Goal: Task Accomplishment & Management: Use online tool/utility

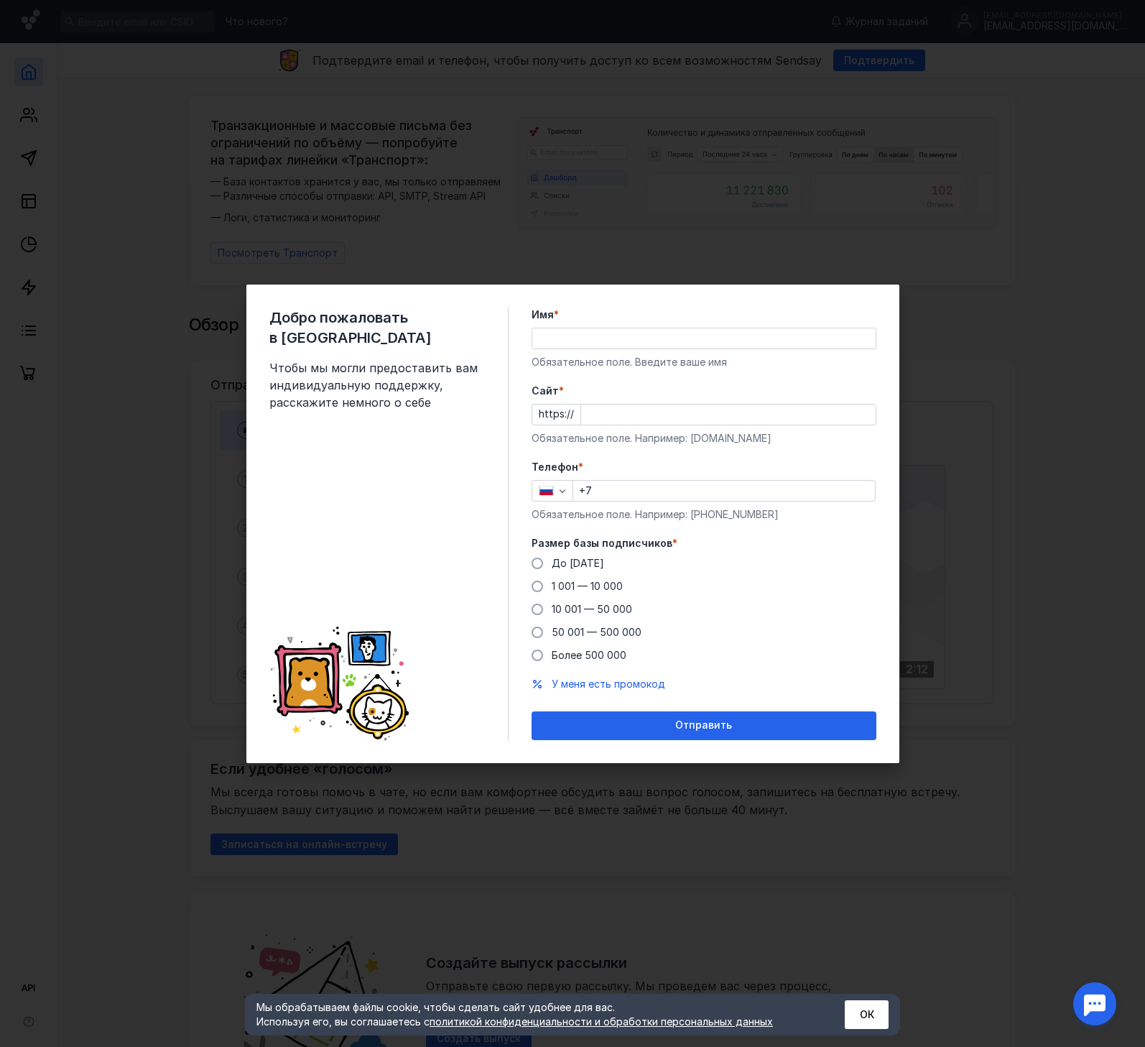
drag, startPoint x: 614, startPoint y: 490, endPoint x: 623, endPoint y: 488, distance: 8.9
click at [616, 488] on input "+7" at bounding box center [724, 491] width 302 height 20
type input "[PHONE_NUMBER]"
click at [587, 587] on span "1 001 — 10 000" at bounding box center [587, 586] width 71 height 12
click at [0, 0] on input "1 001 — 10 000" at bounding box center [0, 0] width 0 height 0
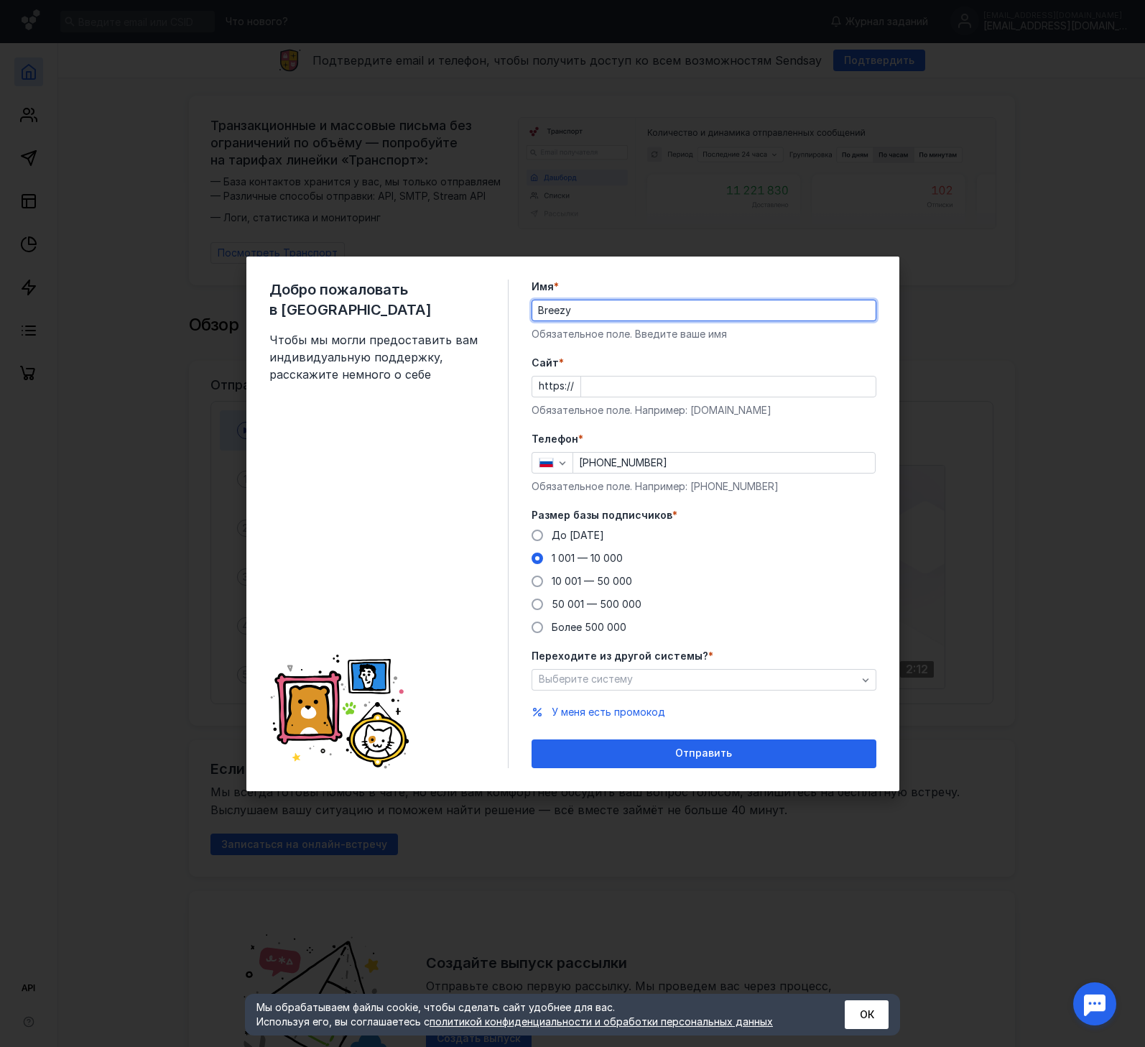
type input "Breezy"
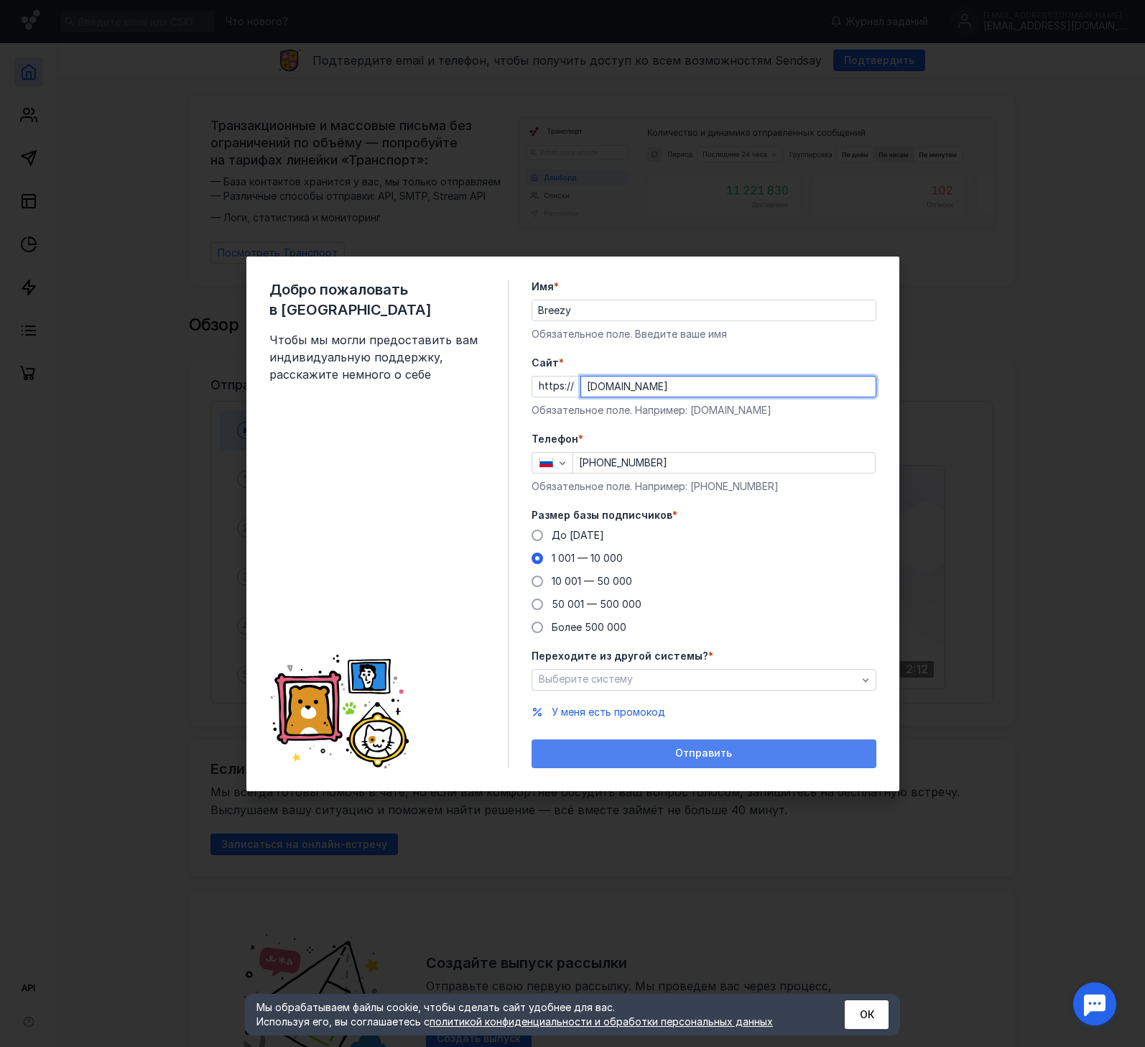
type input "[DOMAIN_NAME]"
click at [658, 761] on div "Отправить" at bounding box center [704, 753] width 345 height 29
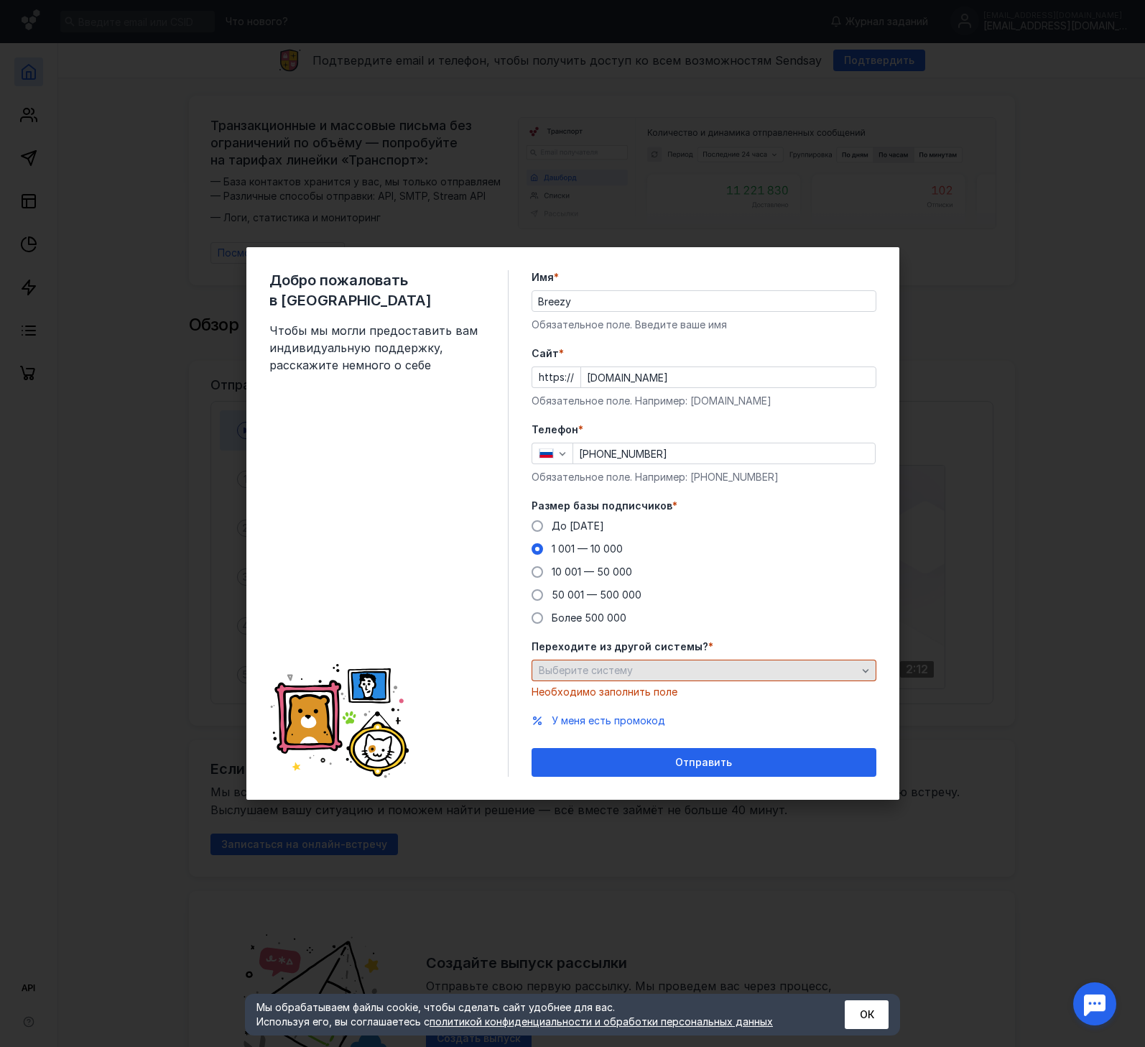
click at [658, 673] on div "Выберите систему" at bounding box center [697, 670] width 325 height 12
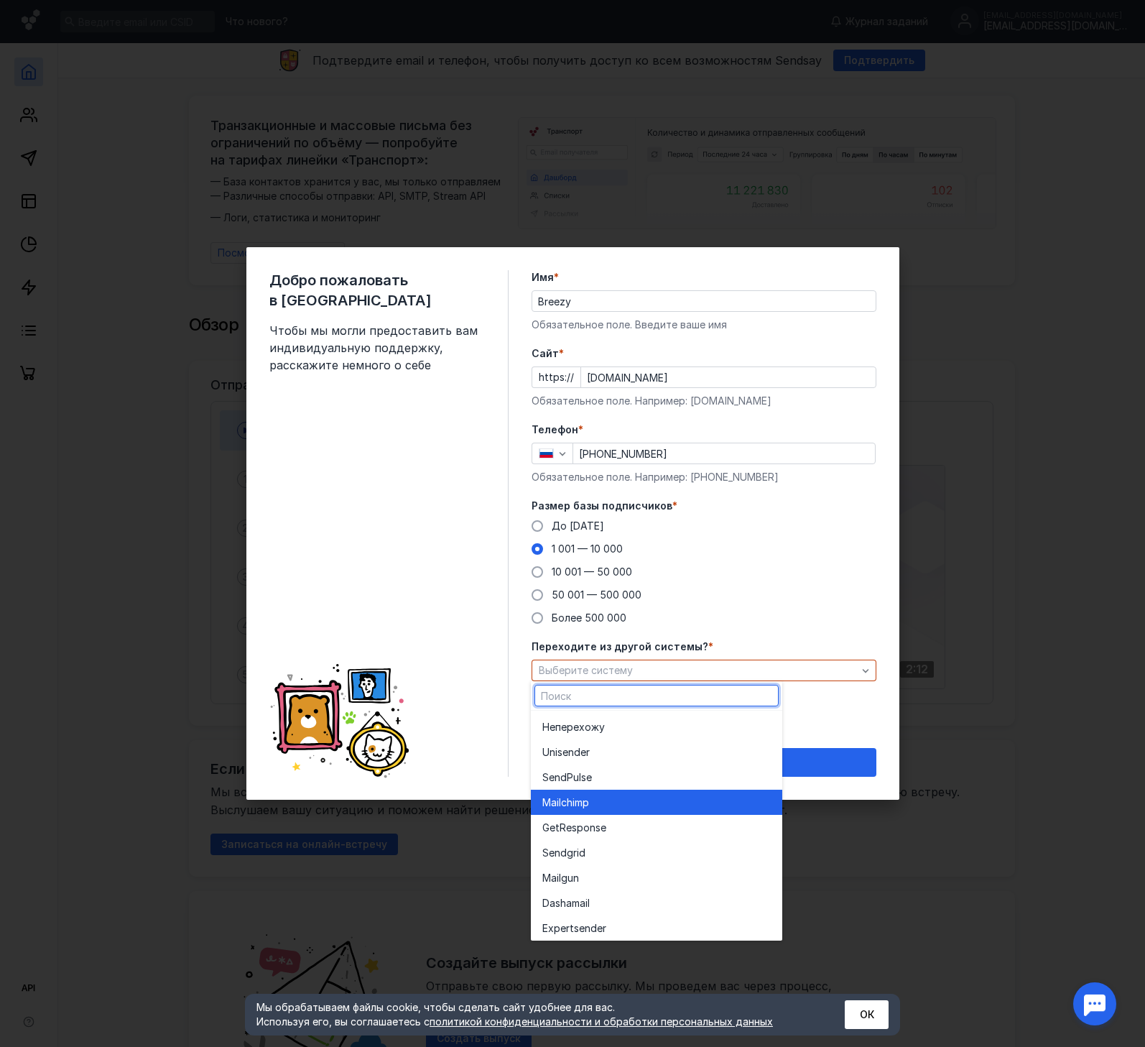
drag, startPoint x: 615, startPoint y: 787, endPoint x: 616, endPoint y: 804, distance: 17.3
click at [613, 800] on div "Не перехожу Unisende r SendPuls e Mailchim p G etResponse Sendgr id Mail gun Da…" at bounding box center [656, 864] width 251 height 309
click at [616, 799] on div "Mailchim p" at bounding box center [656, 802] width 228 height 14
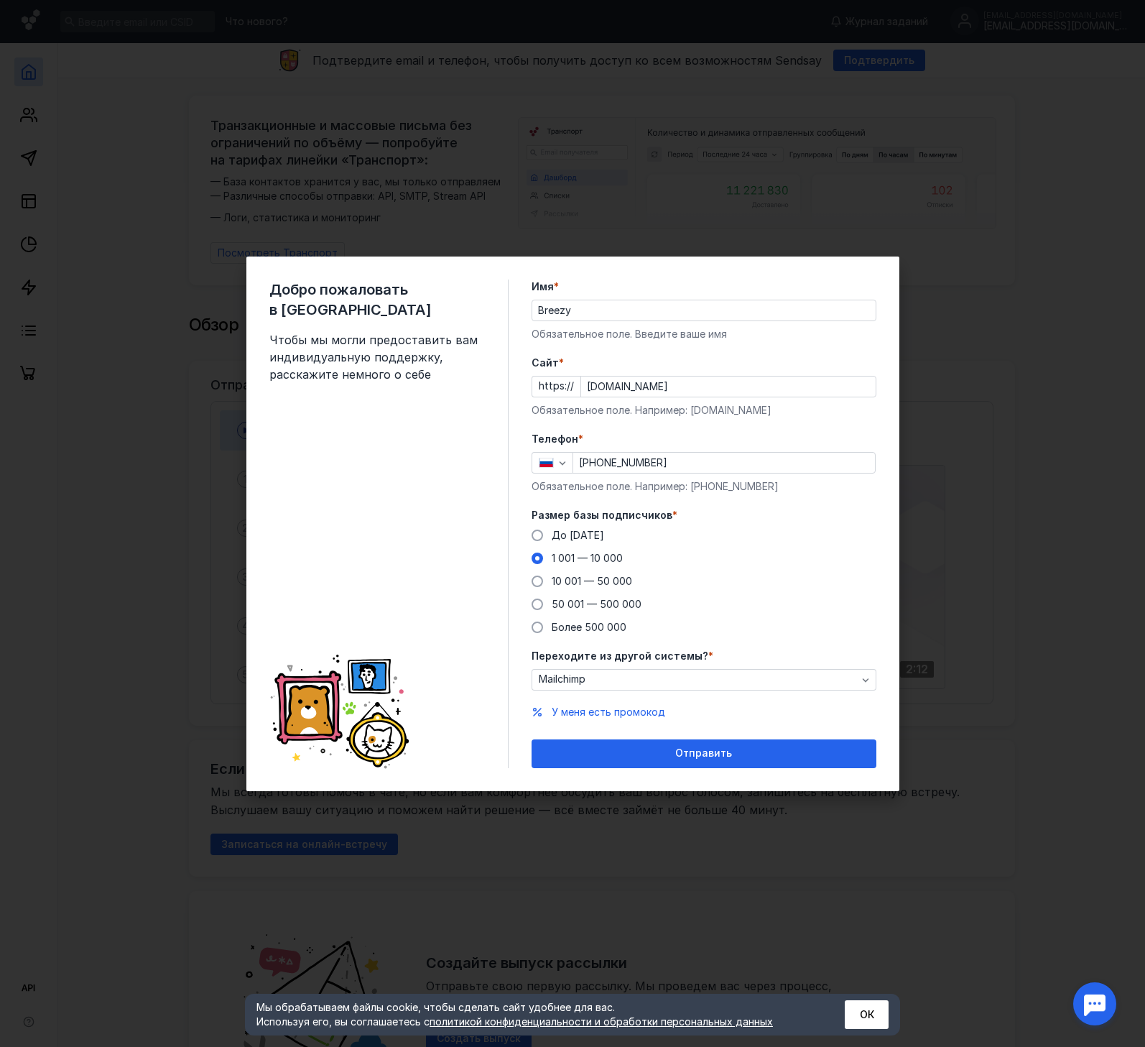
click at [634, 755] on div "Отправить" at bounding box center [704, 753] width 330 height 12
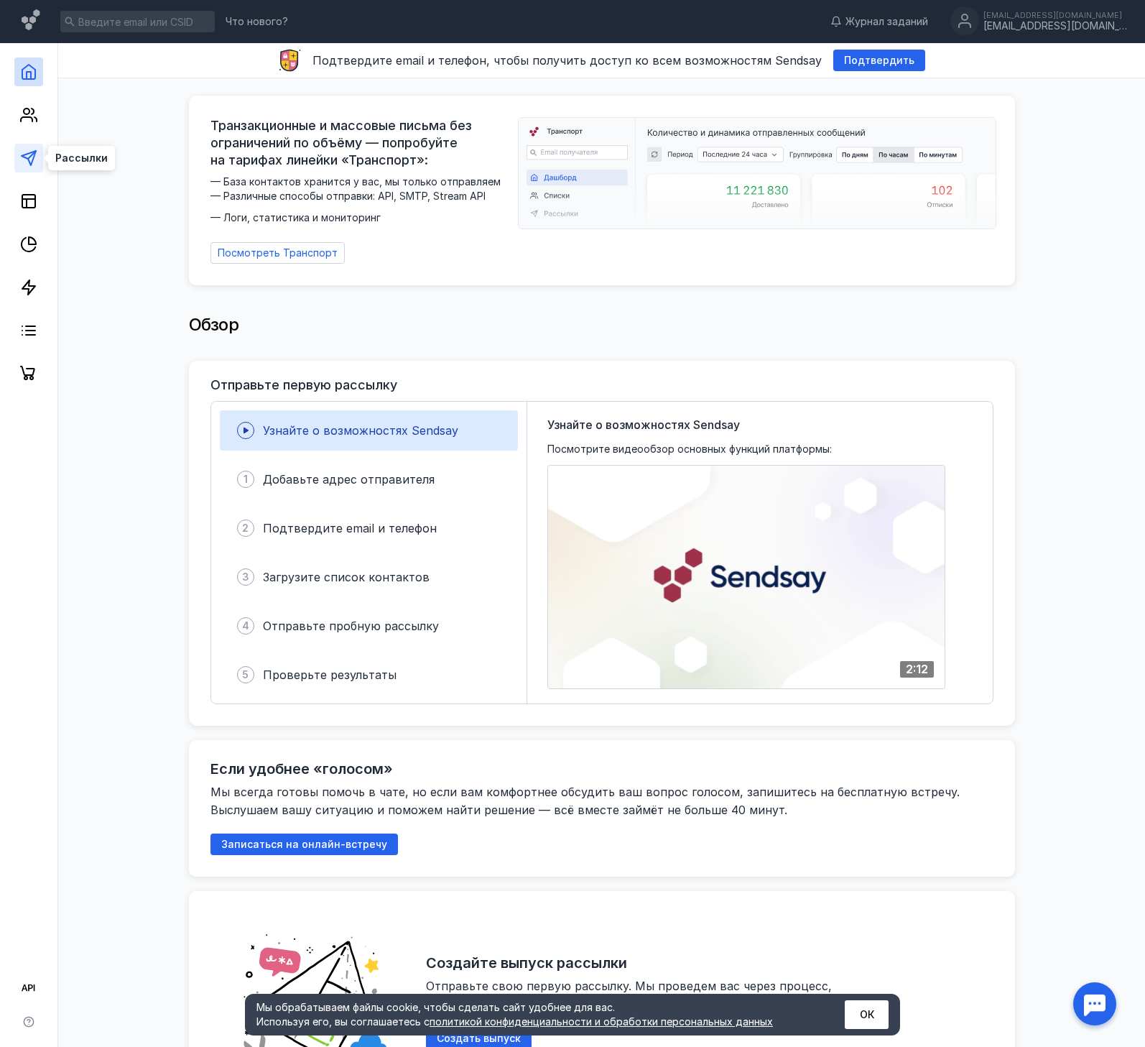
click at [30, 159] on icon at bounding box center [28, 157] width 17 height 17
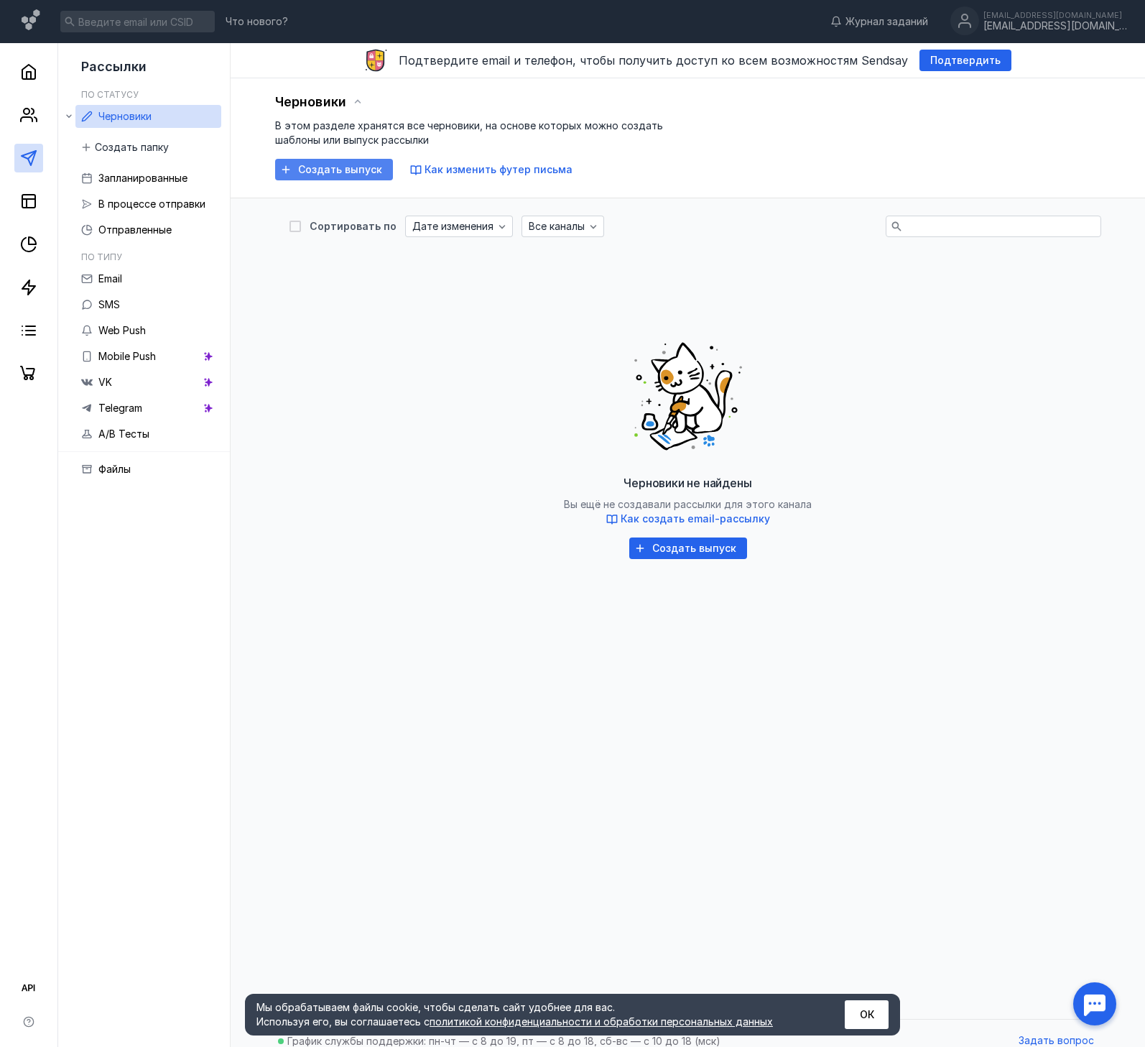
click at [340, 170] on span "Создать выпуск" at bounding box center [340, 170] width 84 height 12
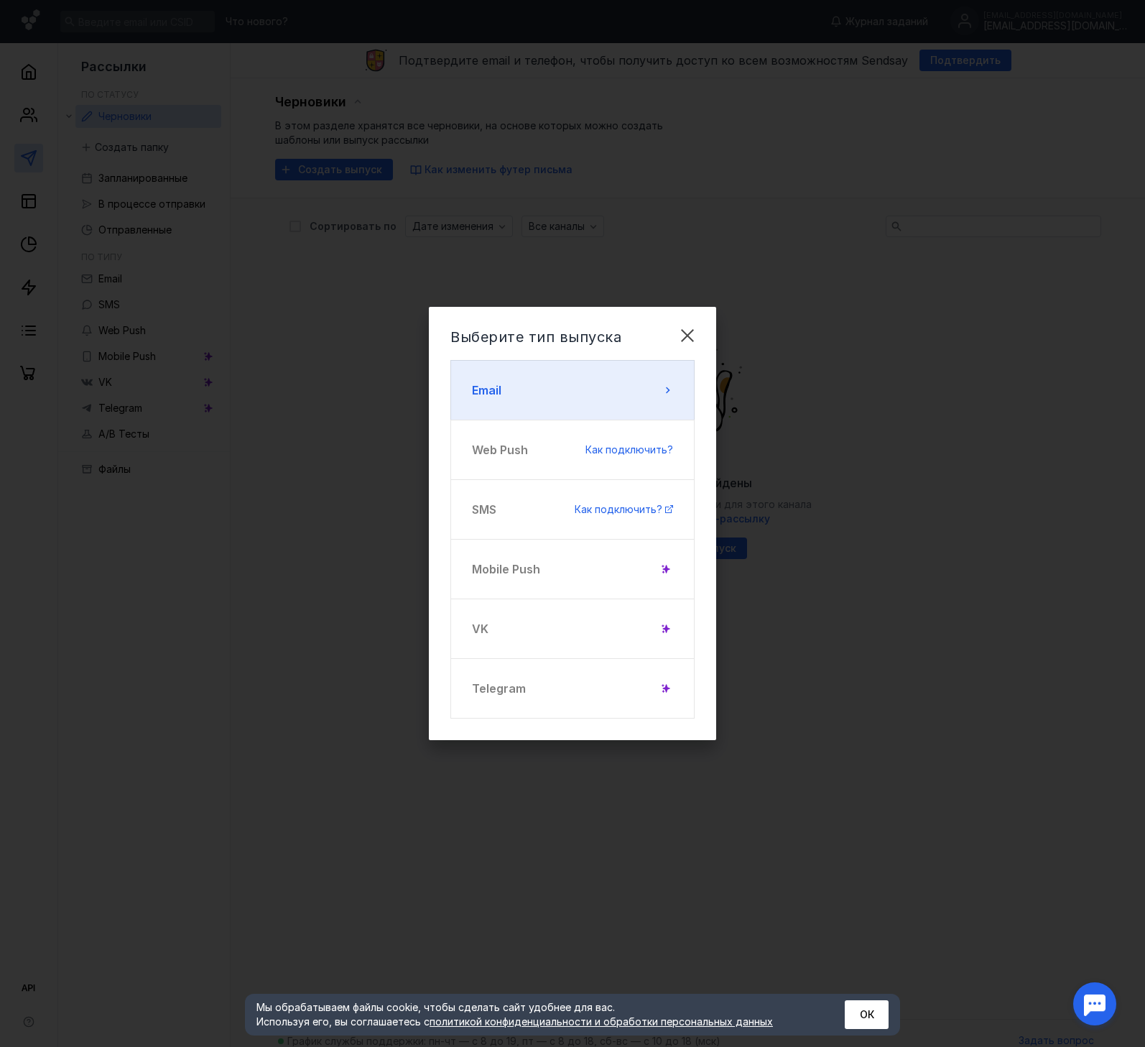
click at [574, 382] on button "Email" at bounding box center [572, 390] width 244 height 60
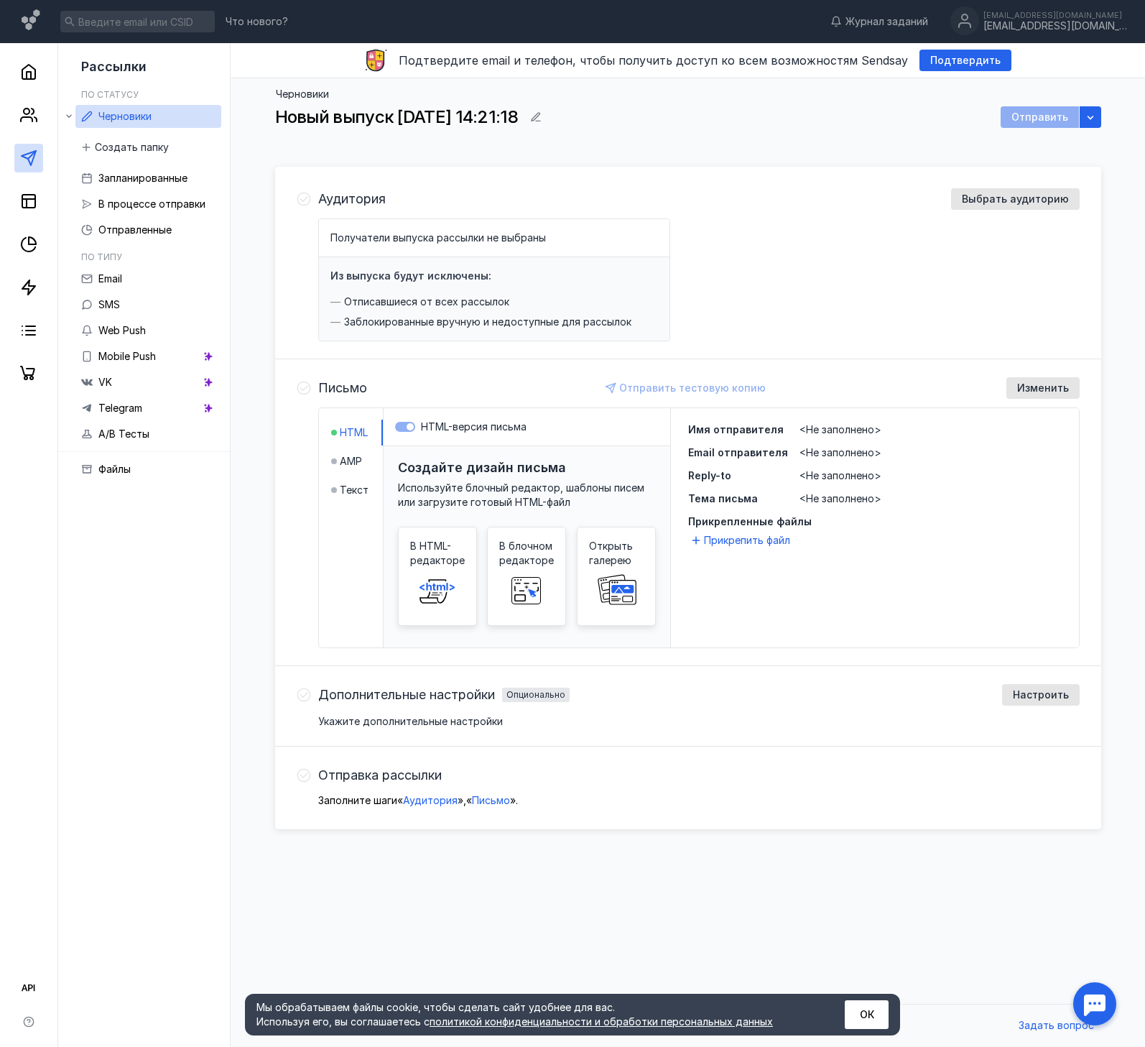
click at [338, 388] on span "Письмо" at bounding box center [342, 388] width 49 height 14
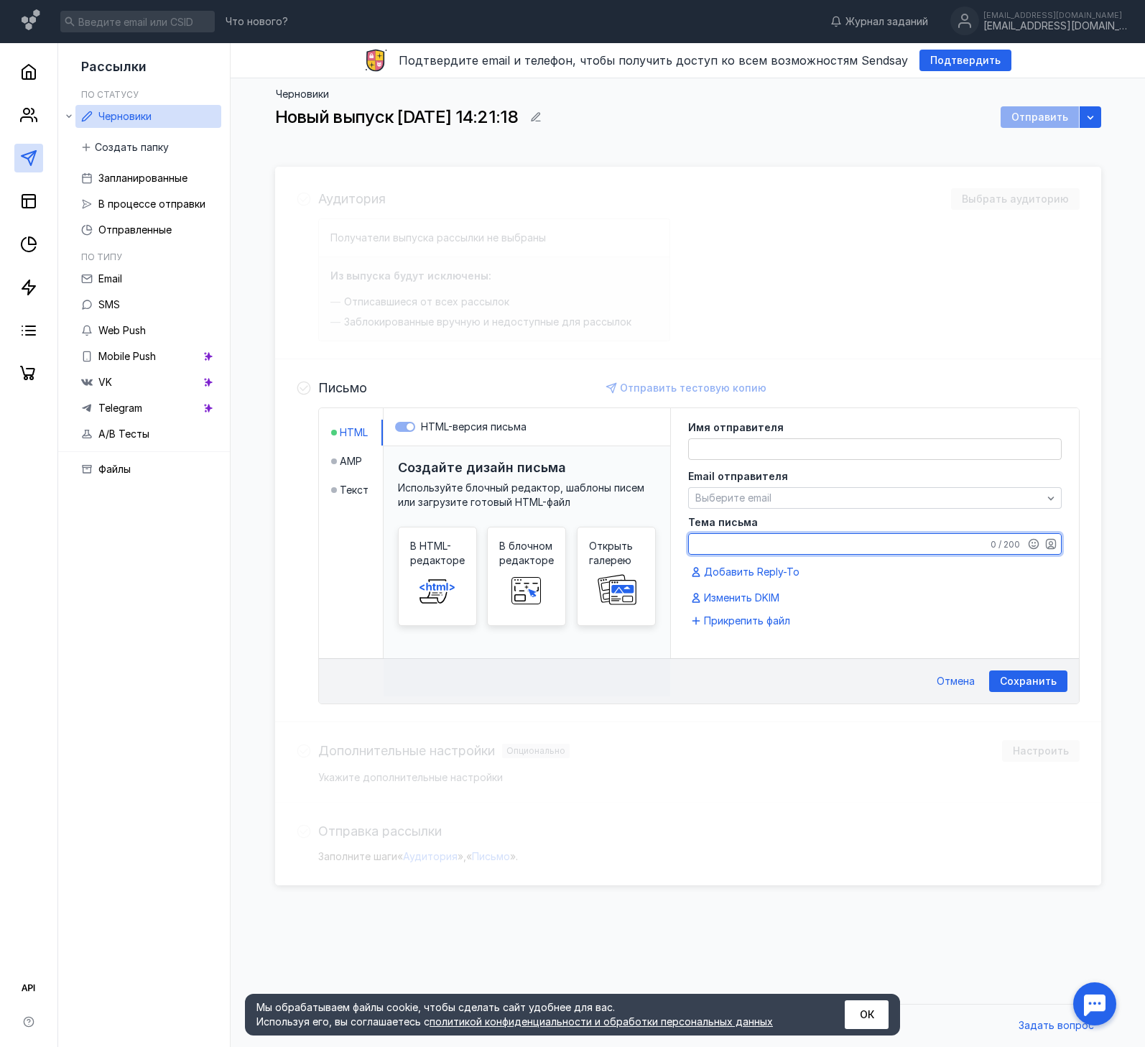
click at [743, 545] on textarea "Тема письма" at bounding box center [875, 544] width 372 height 20
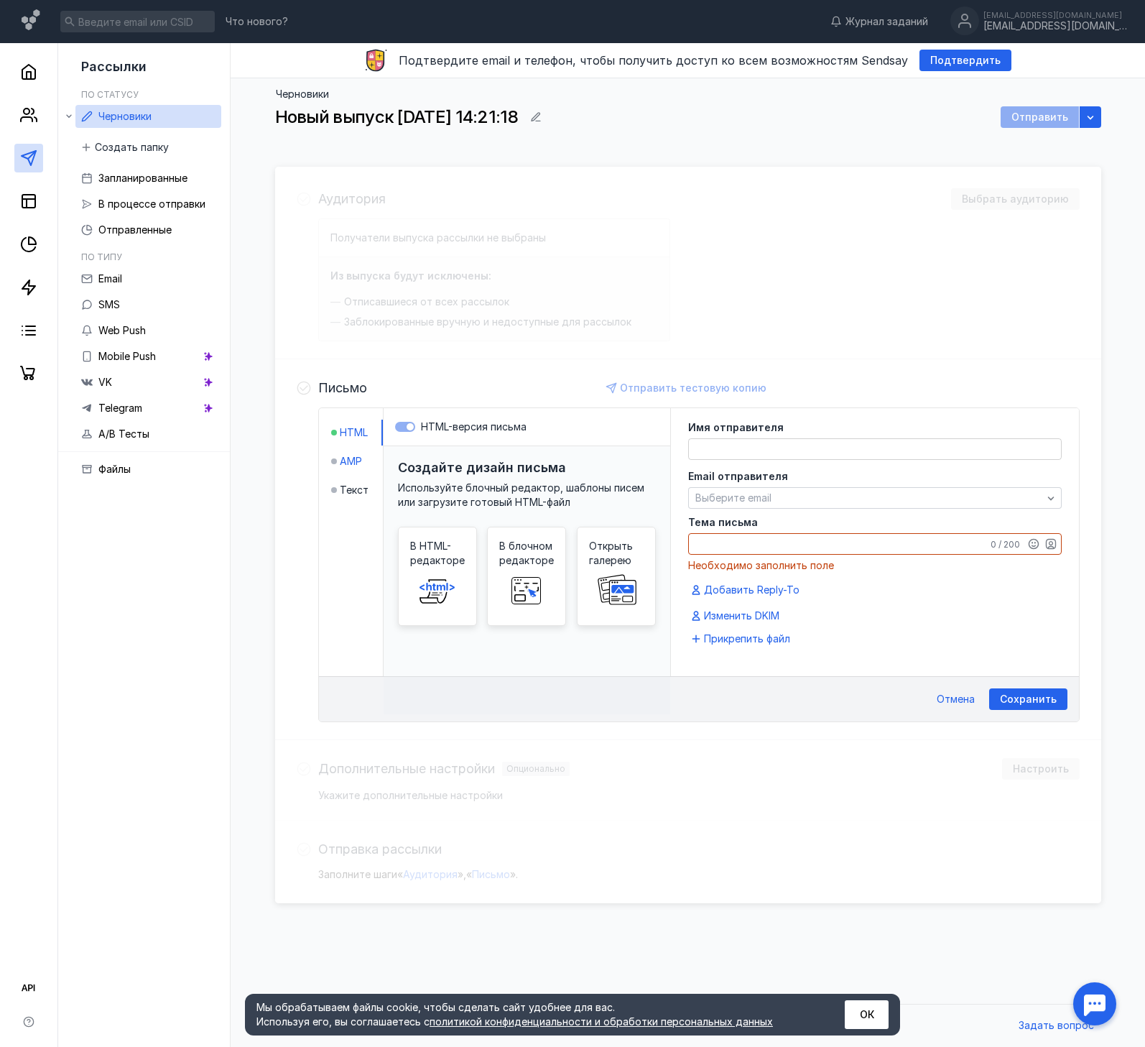
click at [346, 456] on span "AMP" at bounding box center [351, 461] width 22 height 14
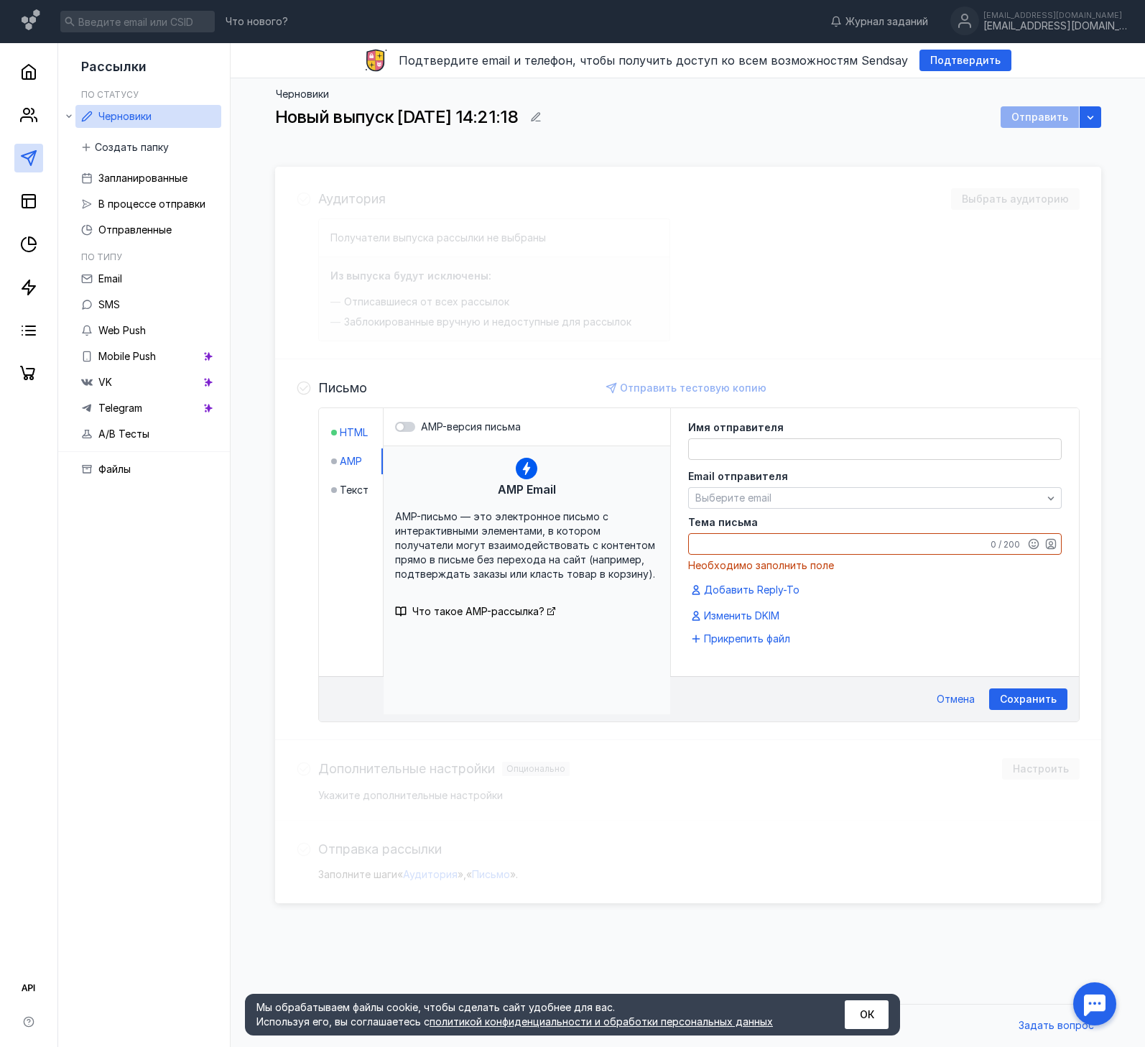
click at [347, 435] on span "HTML" at bounding box center [354, 432] width 28 height 14
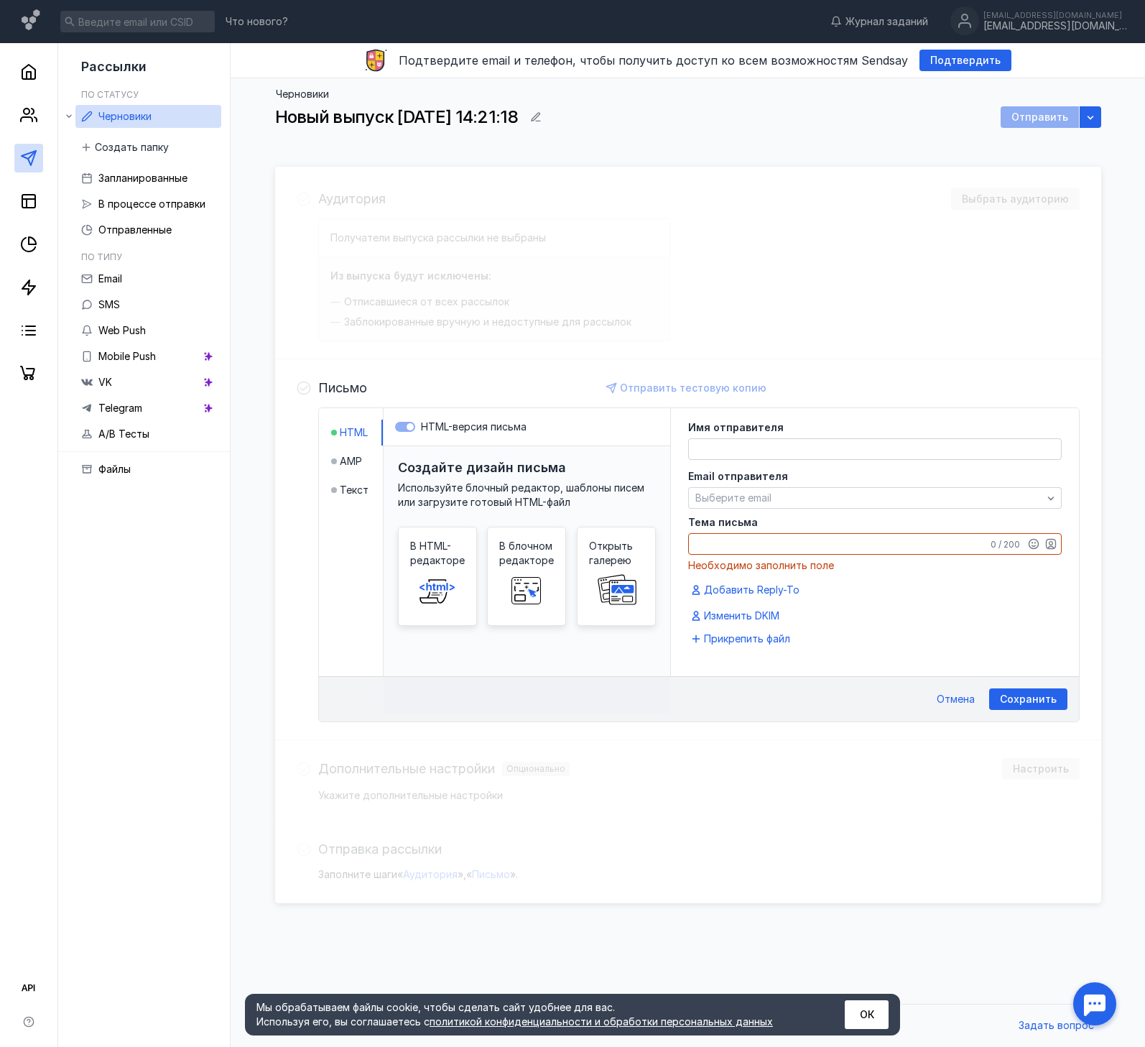
click at [756, 451] on textarea at bounding box center [875, 449] width 372 height 20
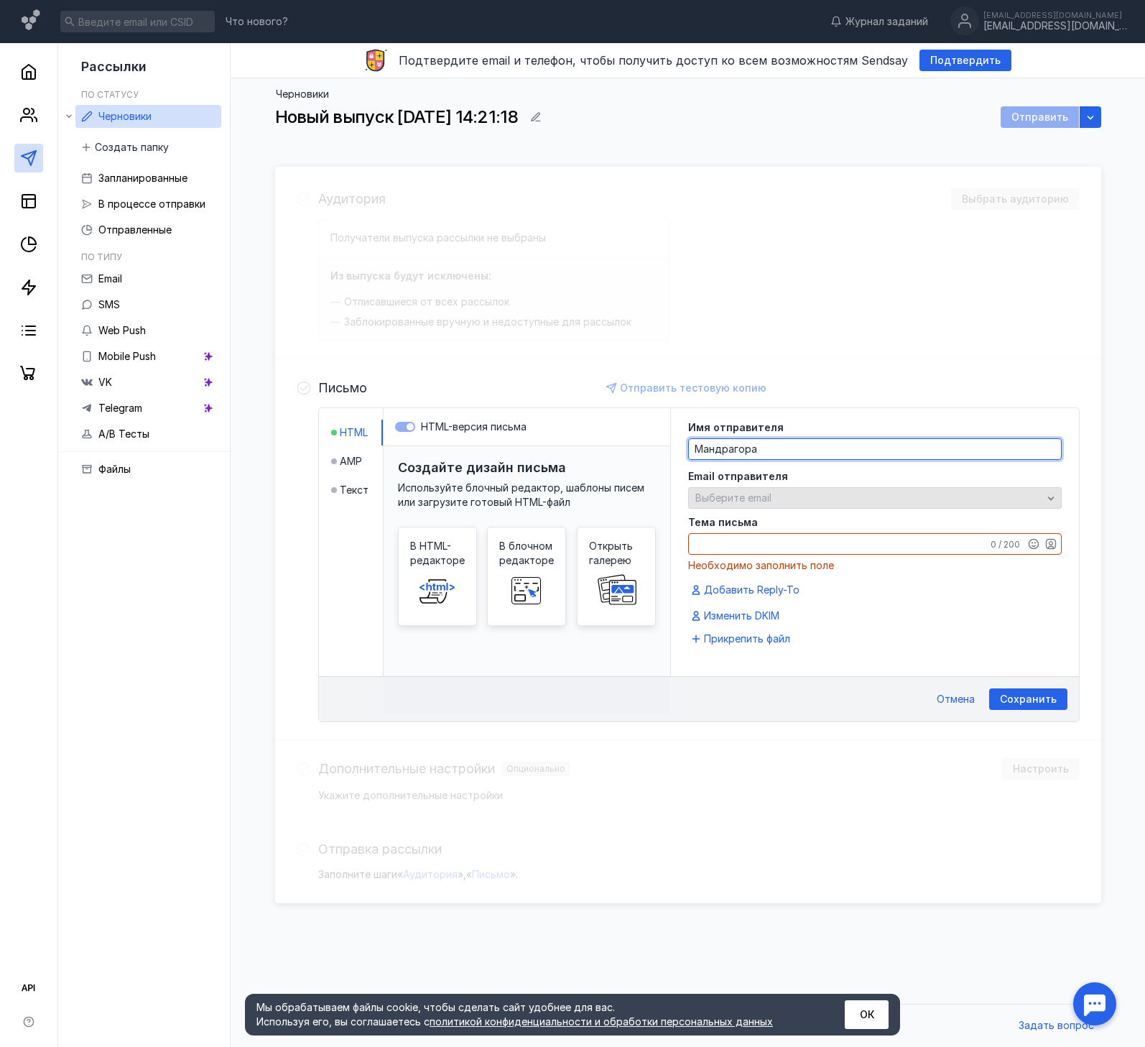
type textarea "Мандрагора"
click at [757, 500] on span "Выберите email" at bounding box center [733, 497] width 76 height 12
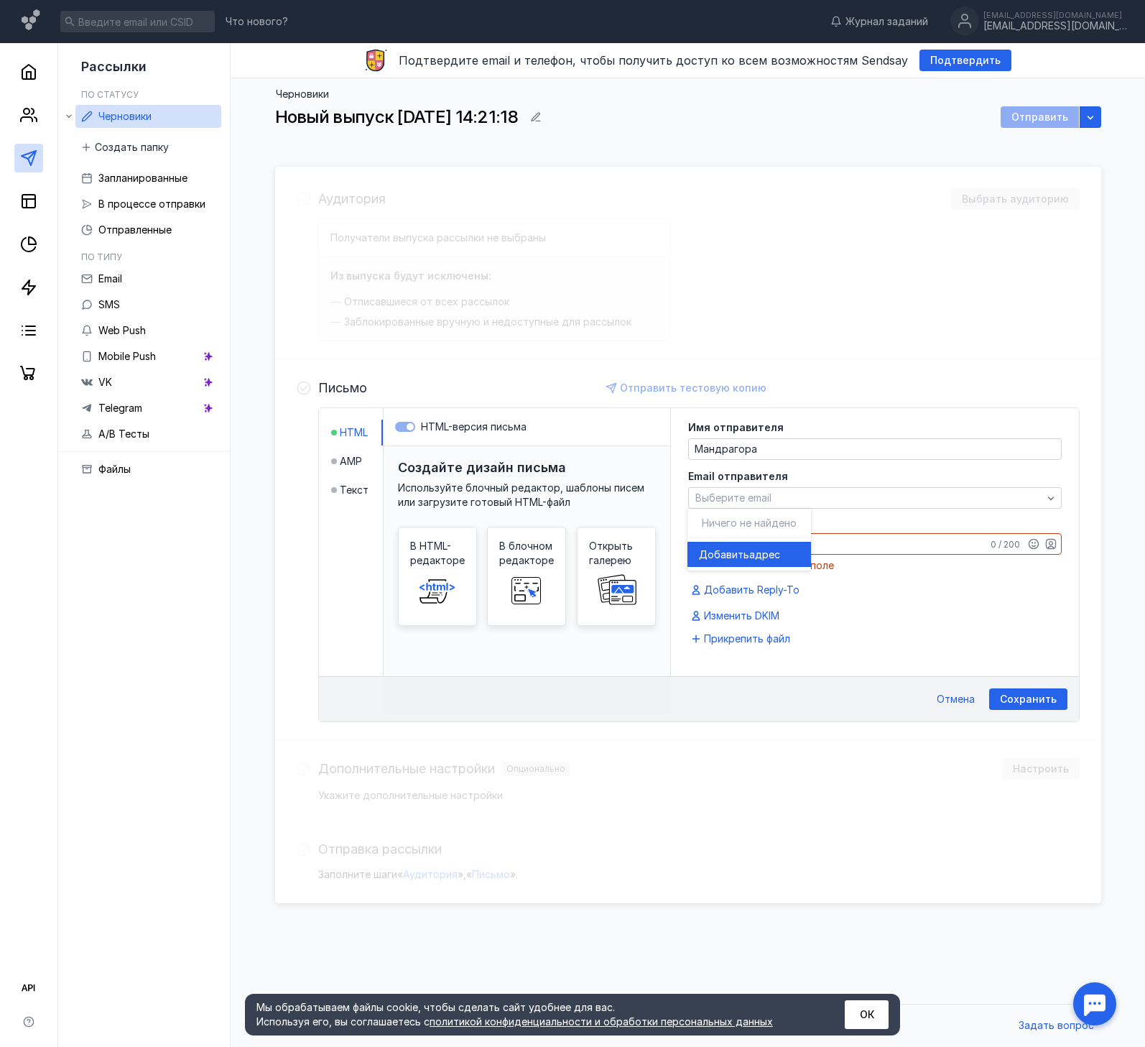
click at [747, 523] on span "Ничего не найдено" at bounding box center [749, 522] width 95 height 12
click at [735, 552] on span "Добавить" at bounding box center [724, 554] width 50 height 14
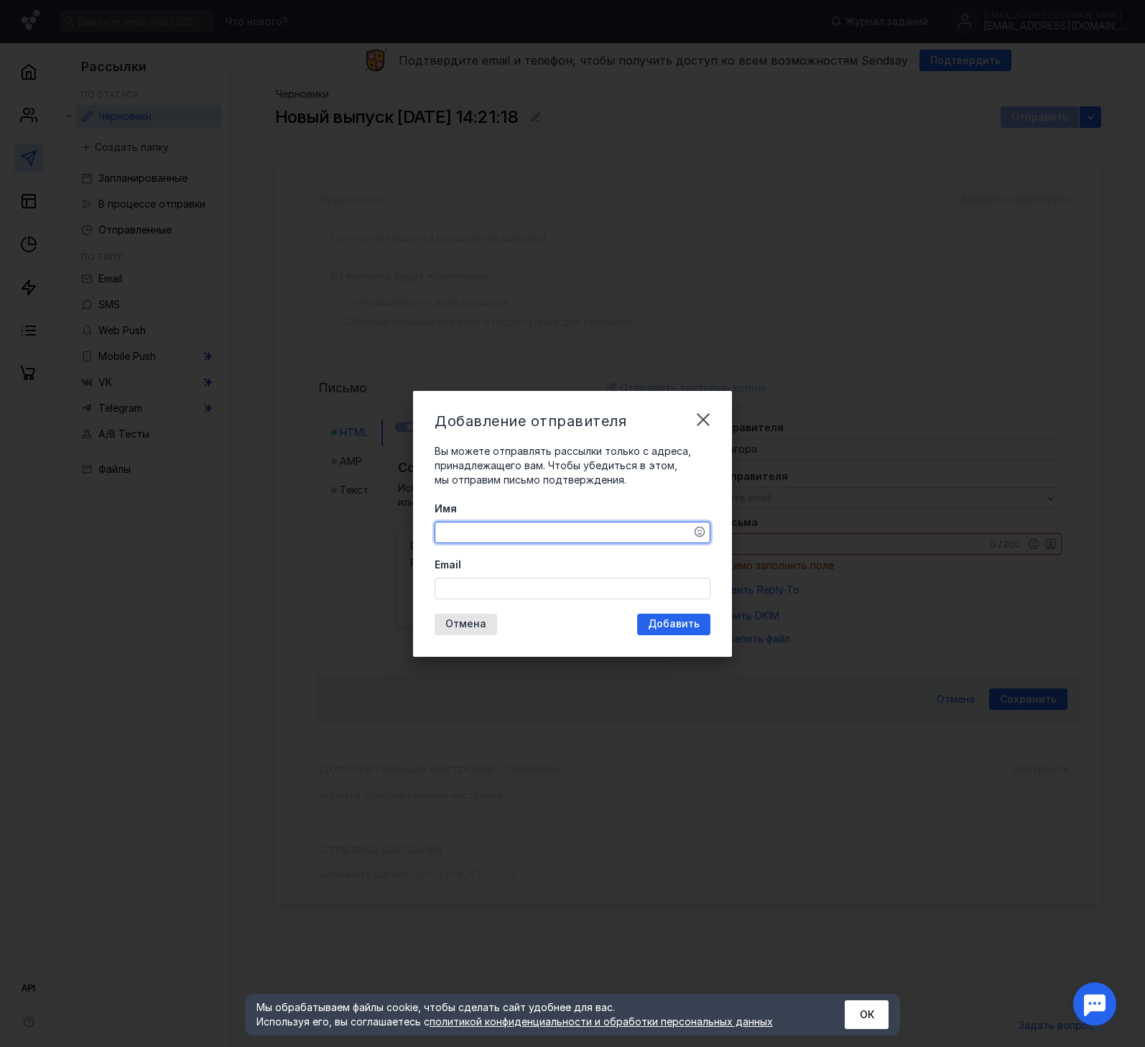
click at [614, 527] on textarea "Имя" at bounding box center [572, 532] width 274 height 20
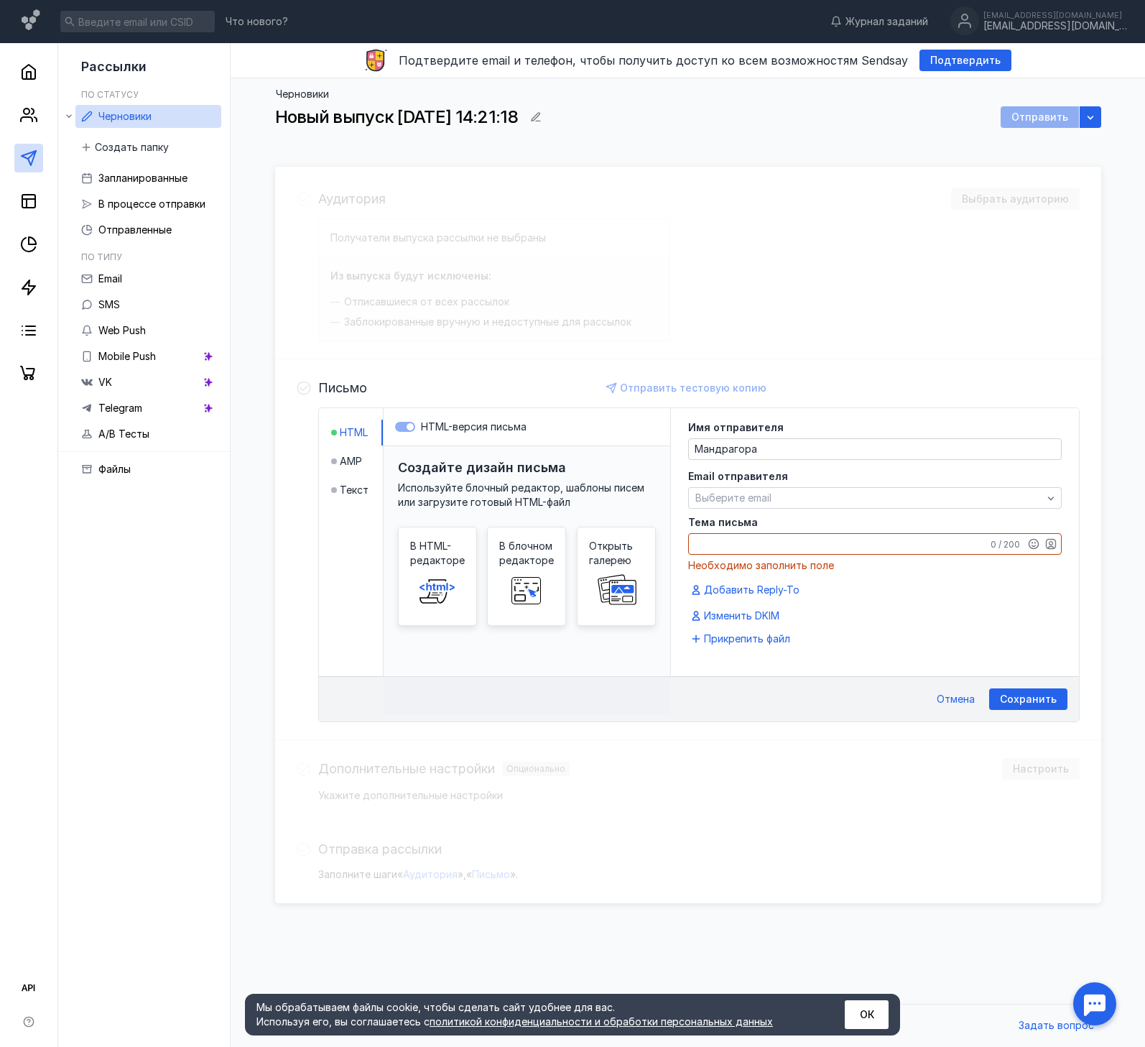
click at [425, 234] on div "Аудитория Выбрать аудиторию Получатели выпуска рассылки не выбраны Из выпуска б…" at bounding box center [688, 535] width 826 height 736
click at [1019, 692] on div "Сохранить" at bounding box center [1028, 699] width 78 height 22
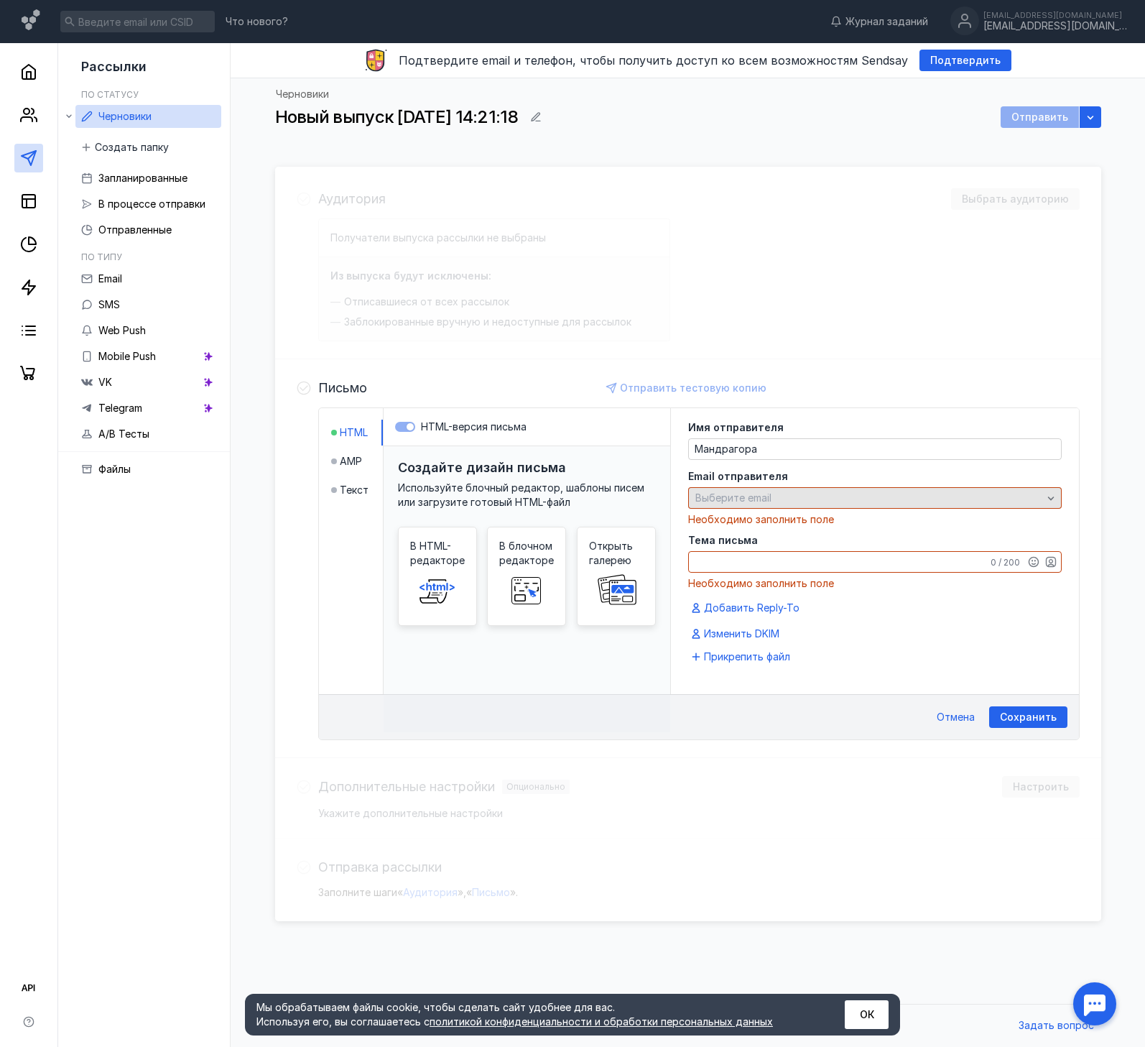
click at [852, 496] on div "Выберите email" at bounding box center [869, 498] width 354 height 12
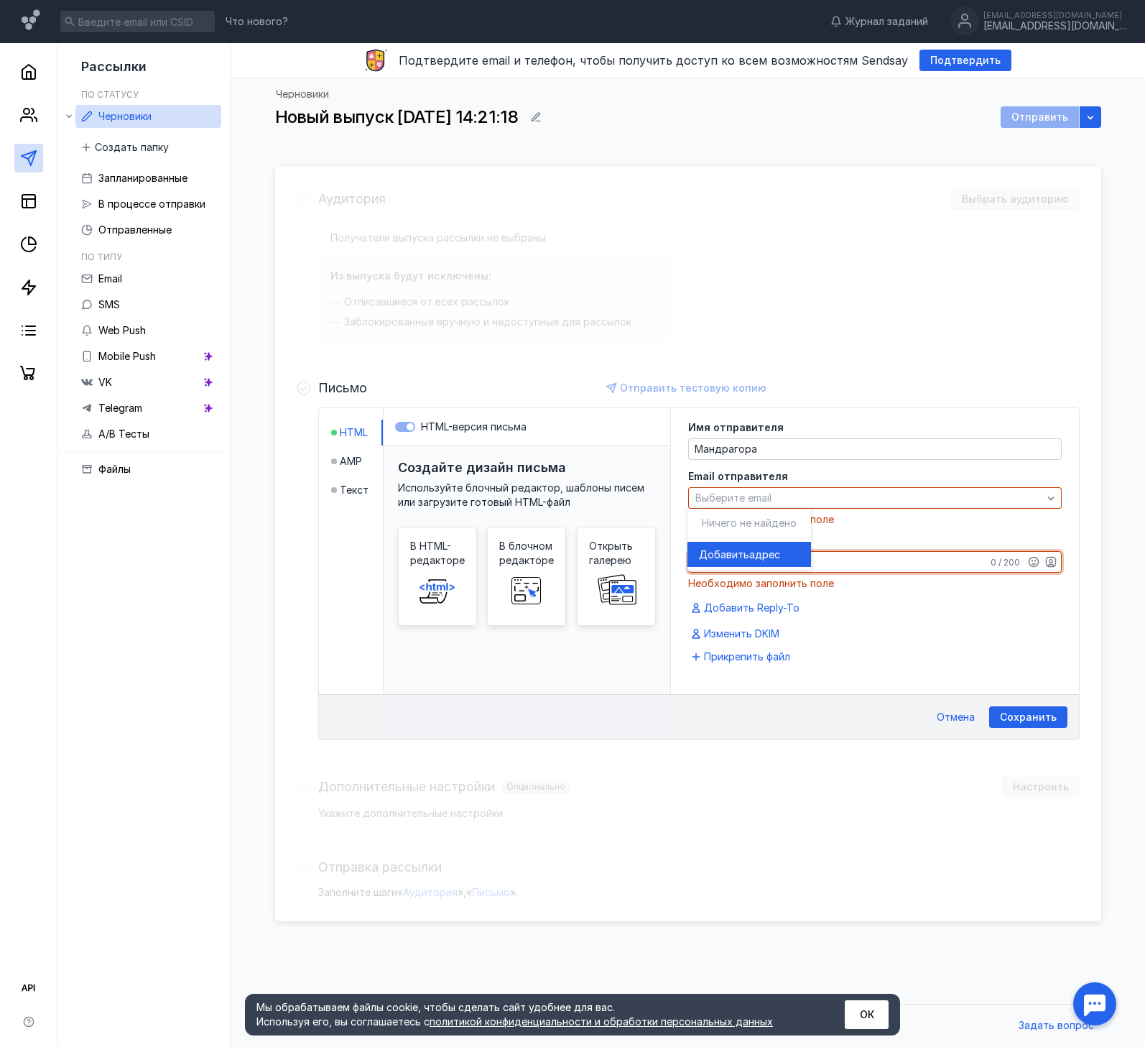
click at [853, 556] on textarea "Тема письма" at bounding box center [875, 562] width 372 height 20
type textarea "Д"
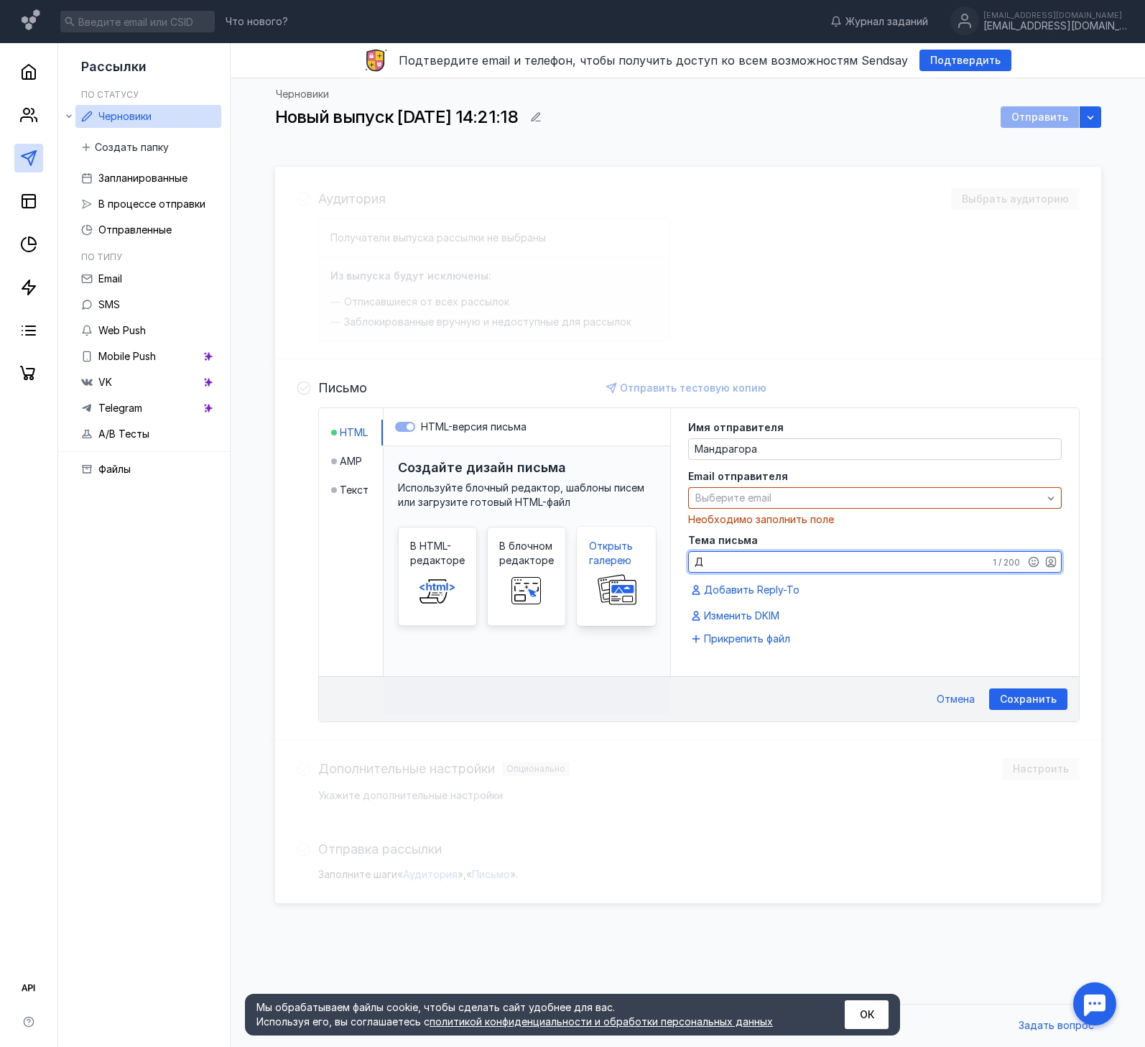
drag, startPoint x: 700, startPoint y: 570, endPoint x: 643, endPoint y: 565, distance: 57.7
click at [652, 565] on div "HTML AMP Текст HTML-версия письма Создайте дизайн письма Используйте блочный ре…" at bounding box center [699, 542] width 760 height 268
paste textarea "рогремела премьера оперы «Мандрагора»"
type textarea "Прогремела премьера оперы «Мандрагора»"
click at [752, 496] on span "Выберите email" at bounding box center [733, 497] width 76 height 12
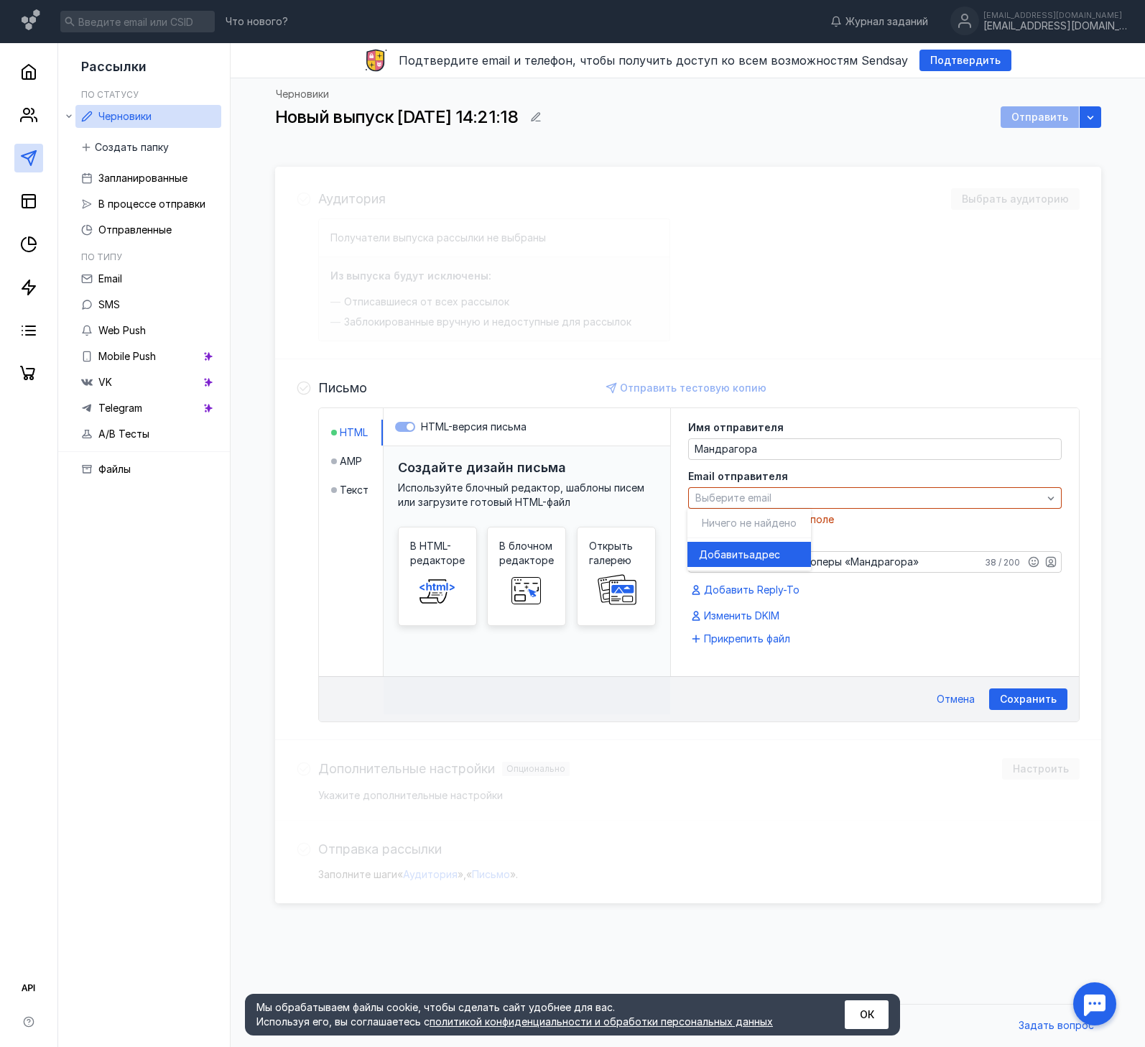
click at [754, 552] on span "адрес" at bounding box center [764, 554] width 31 height 14
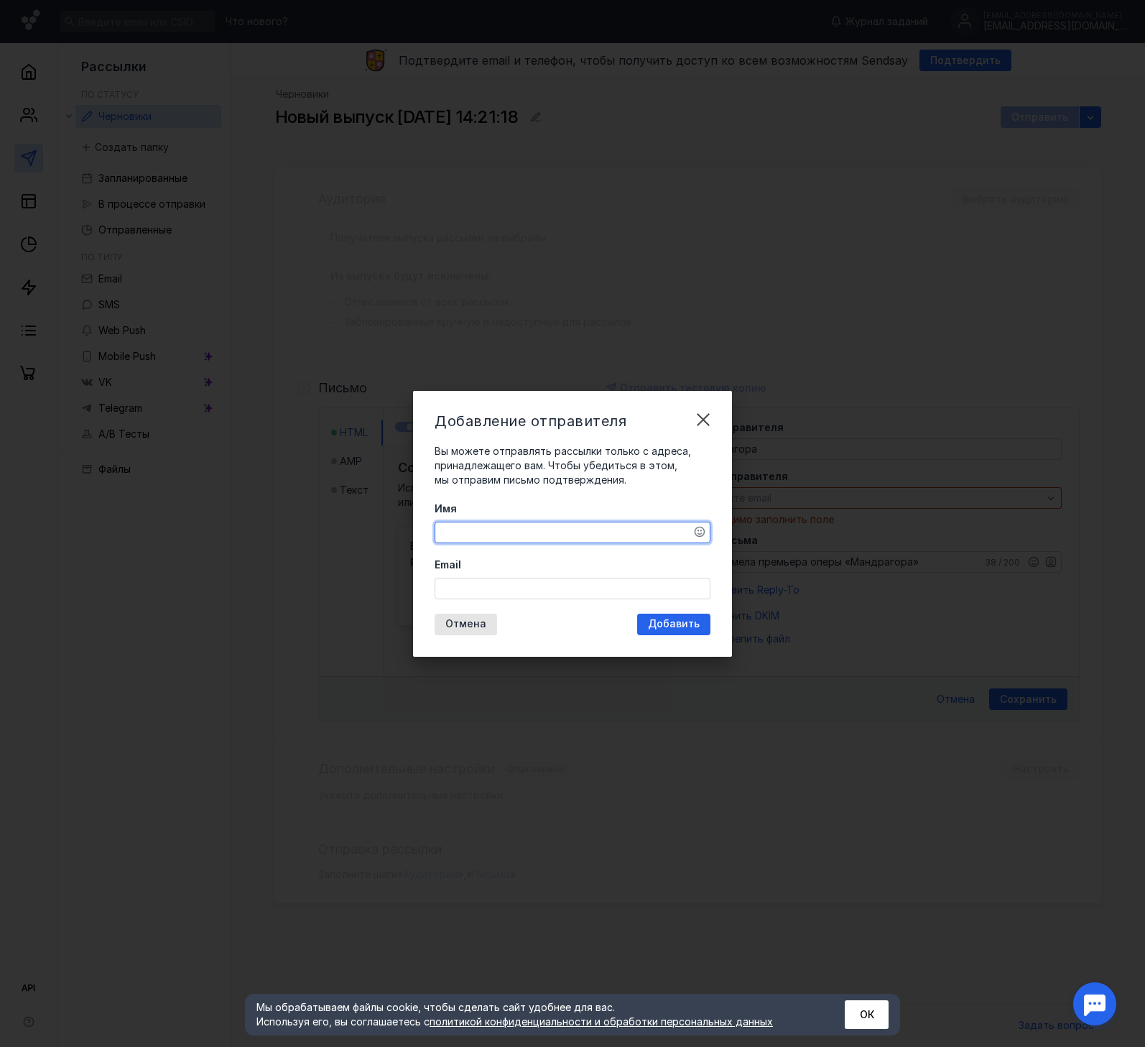
click at [625, 523] on textarea "Имя" at bounding box center [572, 532] width 274 height 20
type textarea "[PERSON_NAME]"
type textarea "Бризи"
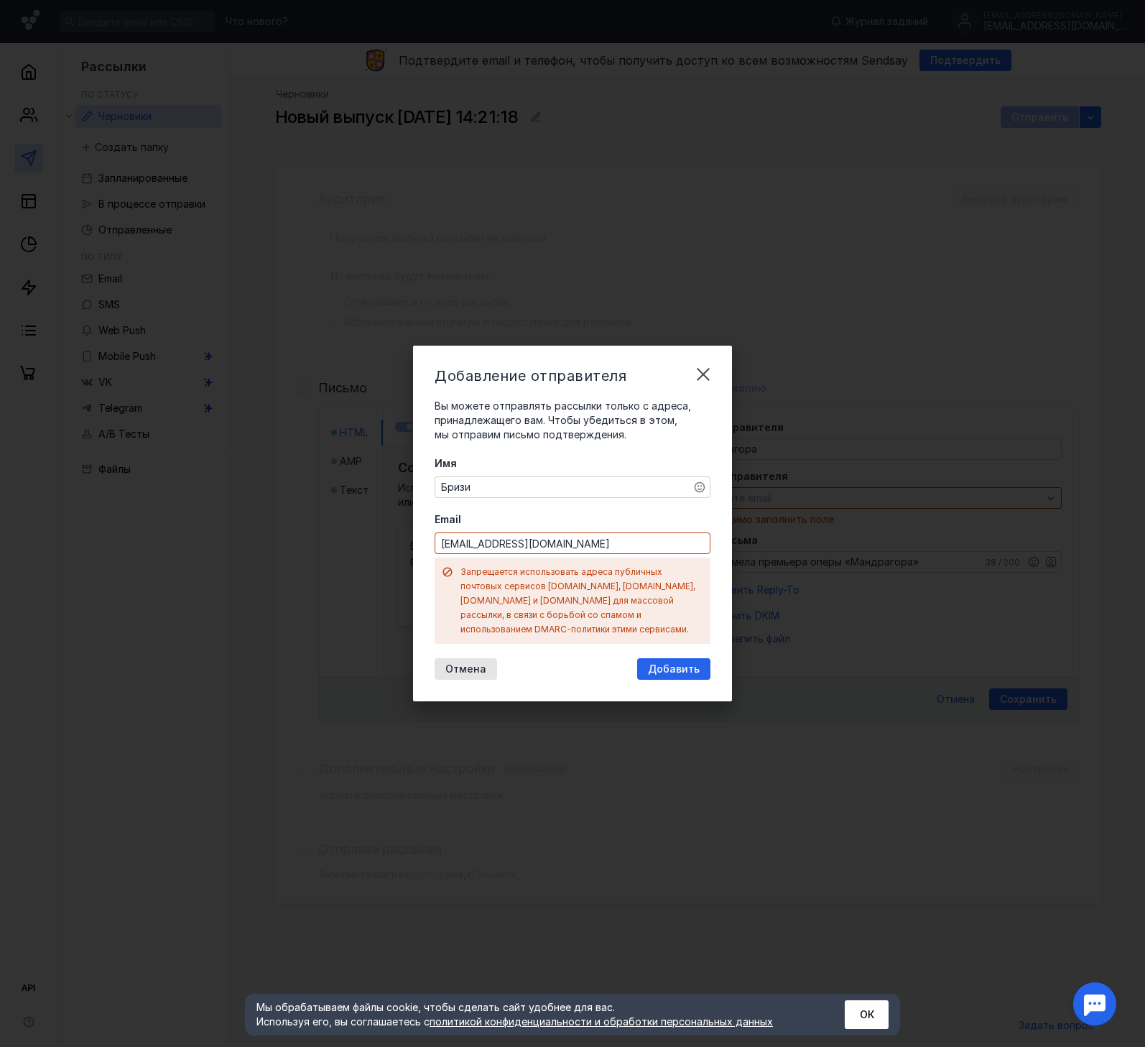
click at [683, 621] on div "Добавление отправителя Вы можете отправлять рассылки только с адреса, принадлеж…" at bounding box center [572, 524] width 319 height 356
drag, startPoint x: 508, startPoint y: 552, endPoint x: 496, endPoint y: 553, distance: 11.6
click at [495, 553] on input "[EMAIL_ADDRESS][DOMAIN_NAME]" at bounding box center [572, 543] width 274 height 20
drag, startPoint x: 512, startPoint y: 550, endPoint x: 487, endPoint y: 583, distance: 41.0
click at [482, 553] on input "[EMAIL_ADDRESS][DOMAIN_NAME]" at bounding box center [572, 543] width 274 height 20
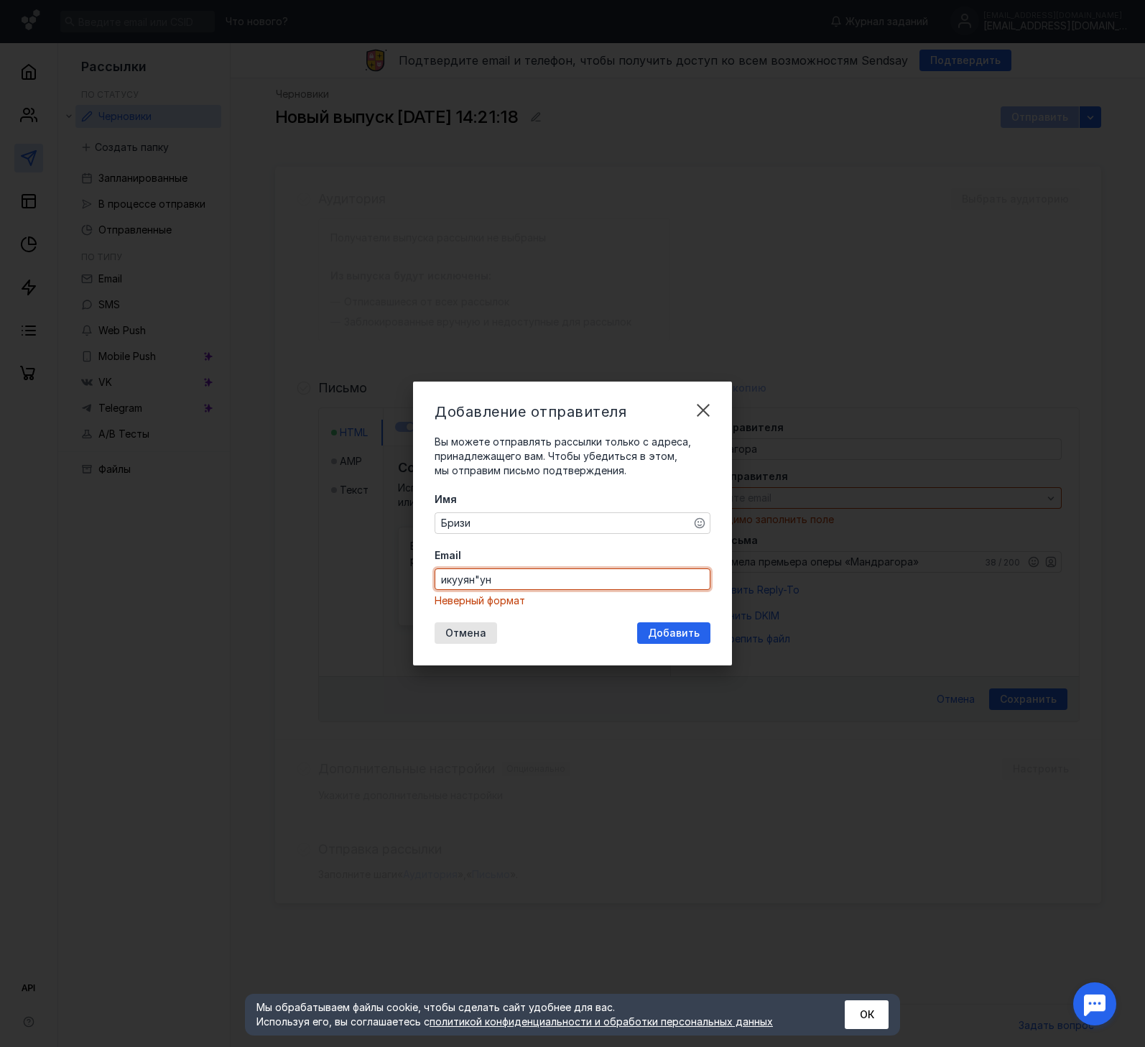
type input "B"
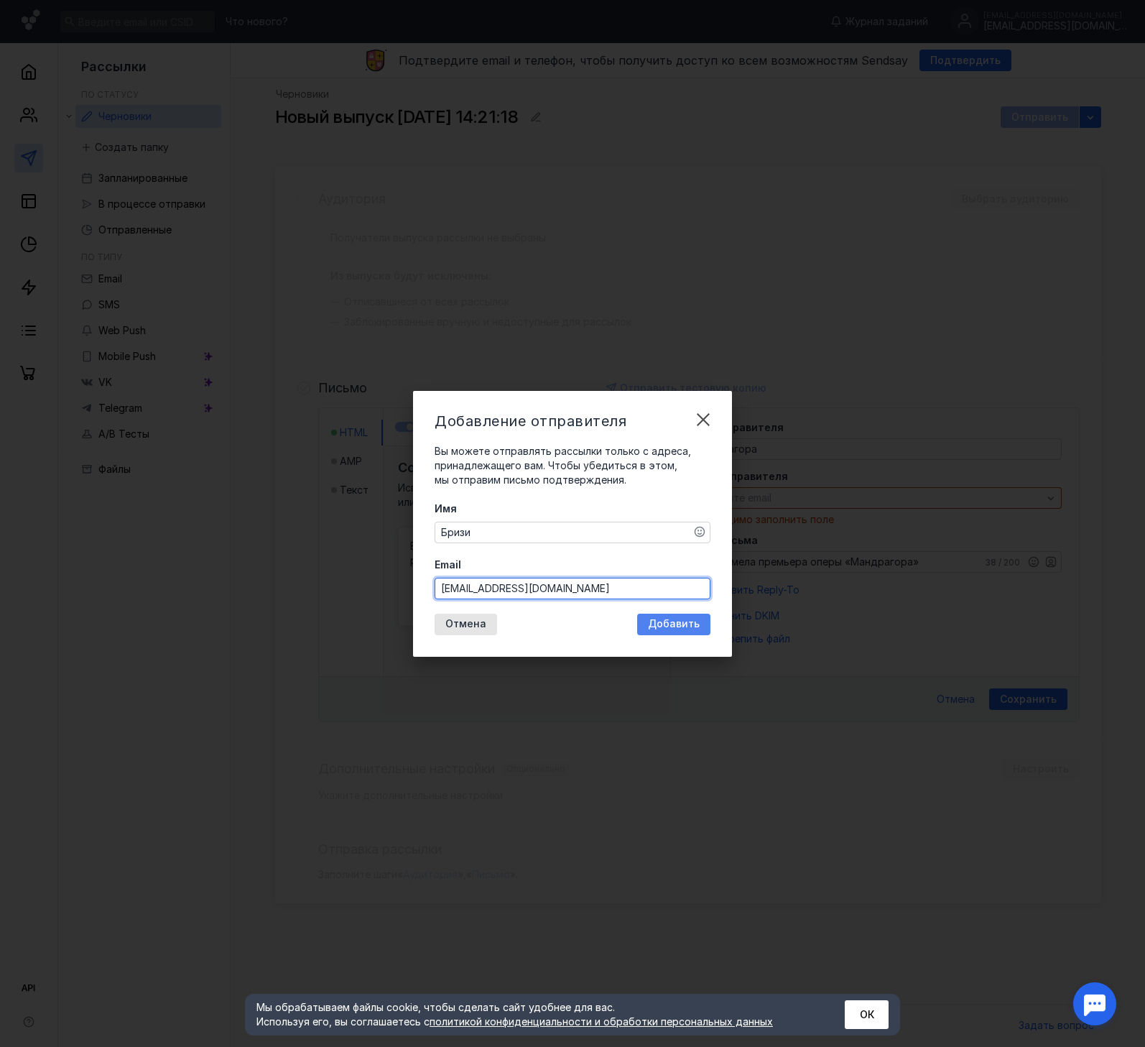
type input "[EMAIL_ADDRESS][DOMAIN_NAME]"
click at [678, 619] on span "Добавить" at bounding box center [674, 624] width 52 height 12
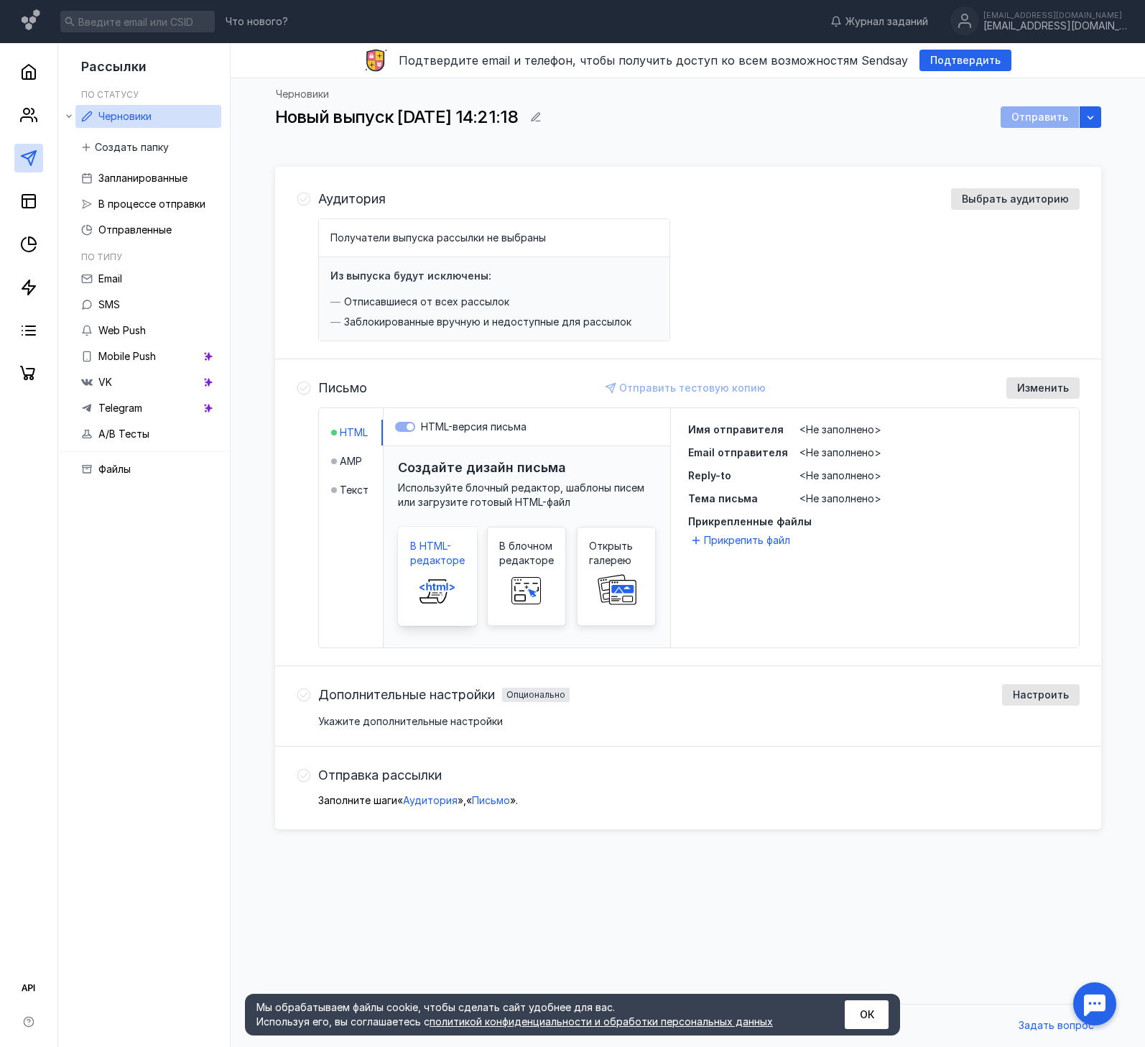
click at [450, 565] on span "В HTML-редакторе" at bounding box center [437, 553] width 55 height 29
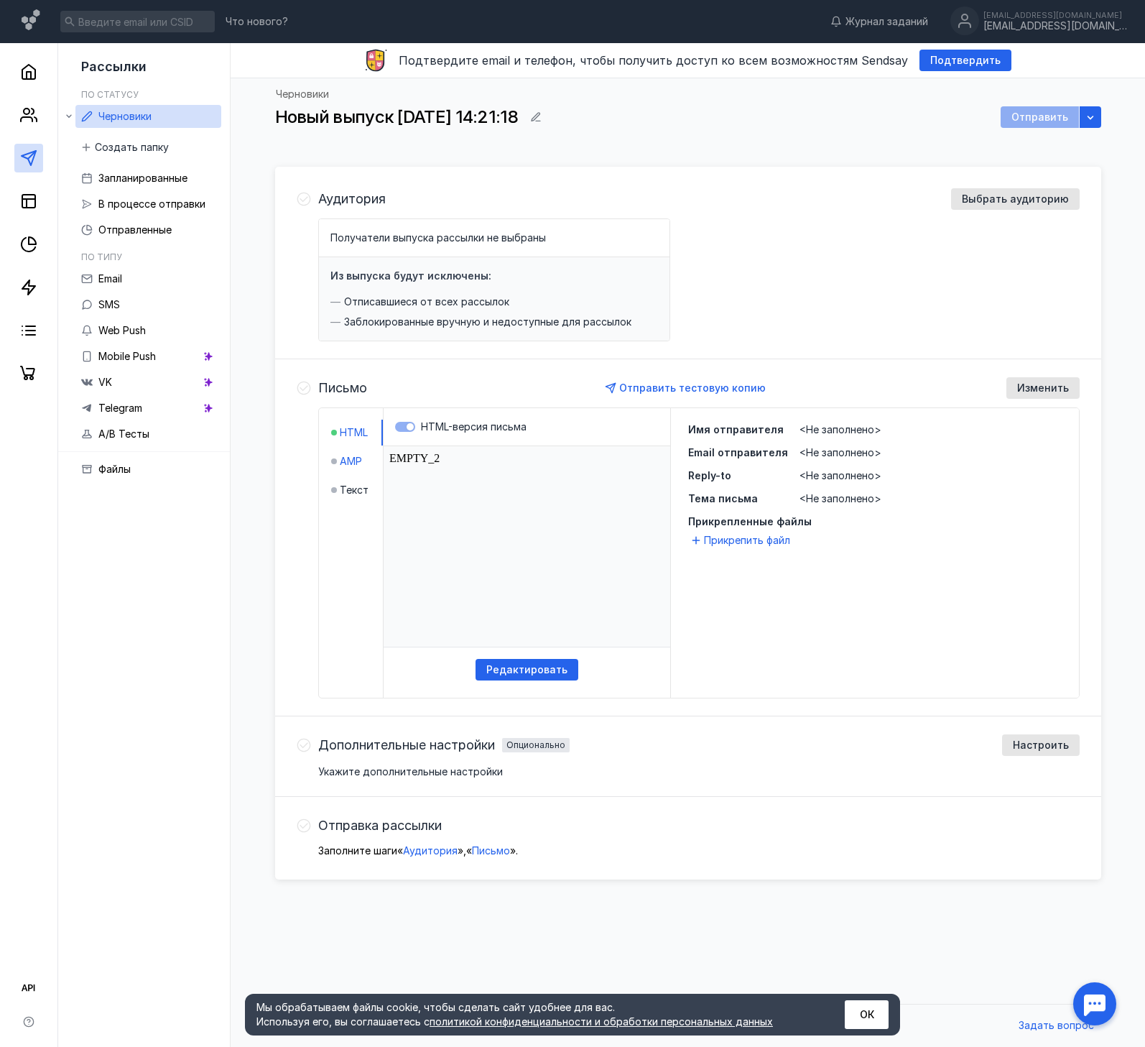
click at [358, 458] on span "AMP" at bounding box center [351, 461] width 22 height 14
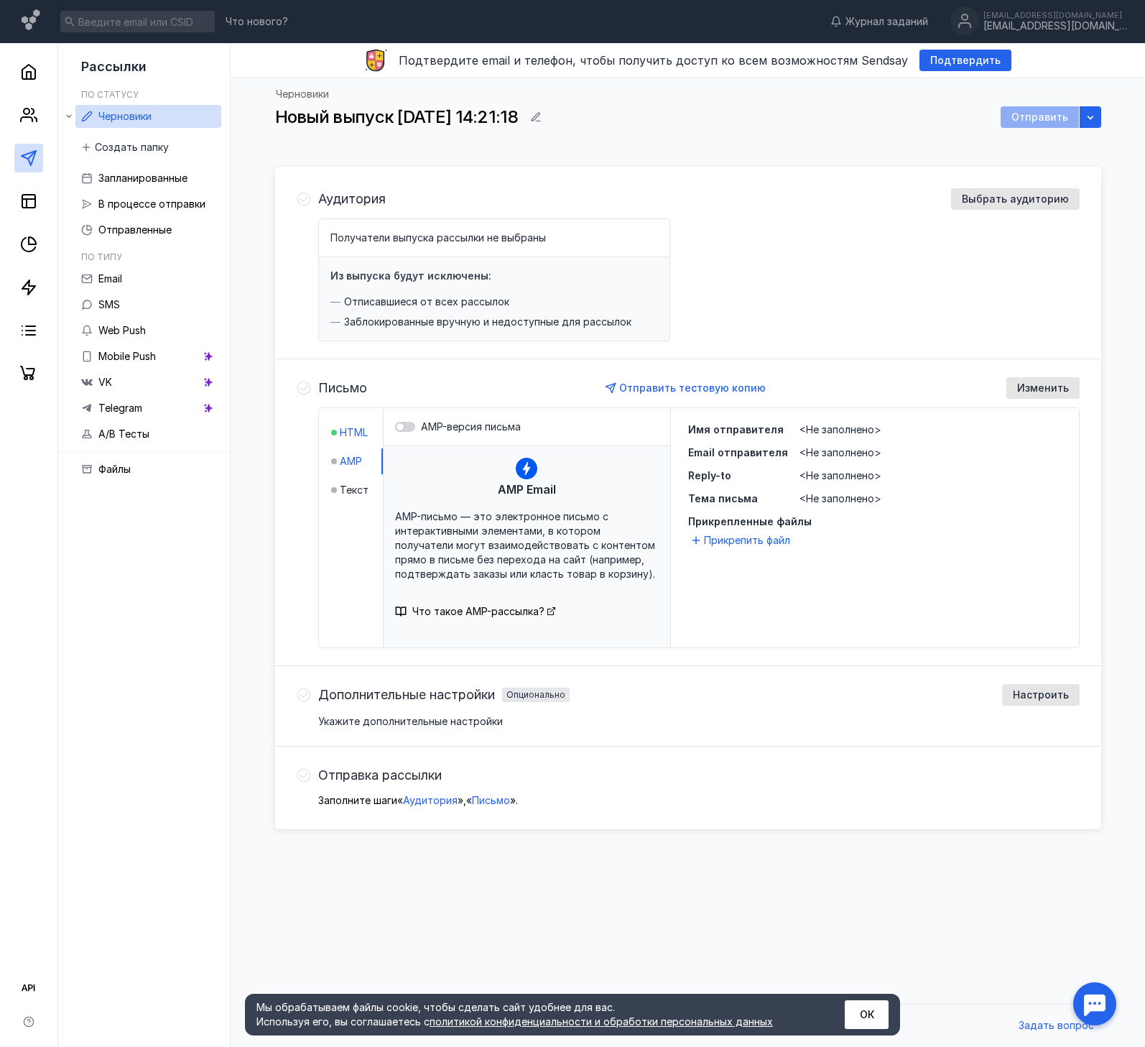
click at [354, 434] on span "HTML" at bounding box center [354, 432] width 28 height 14
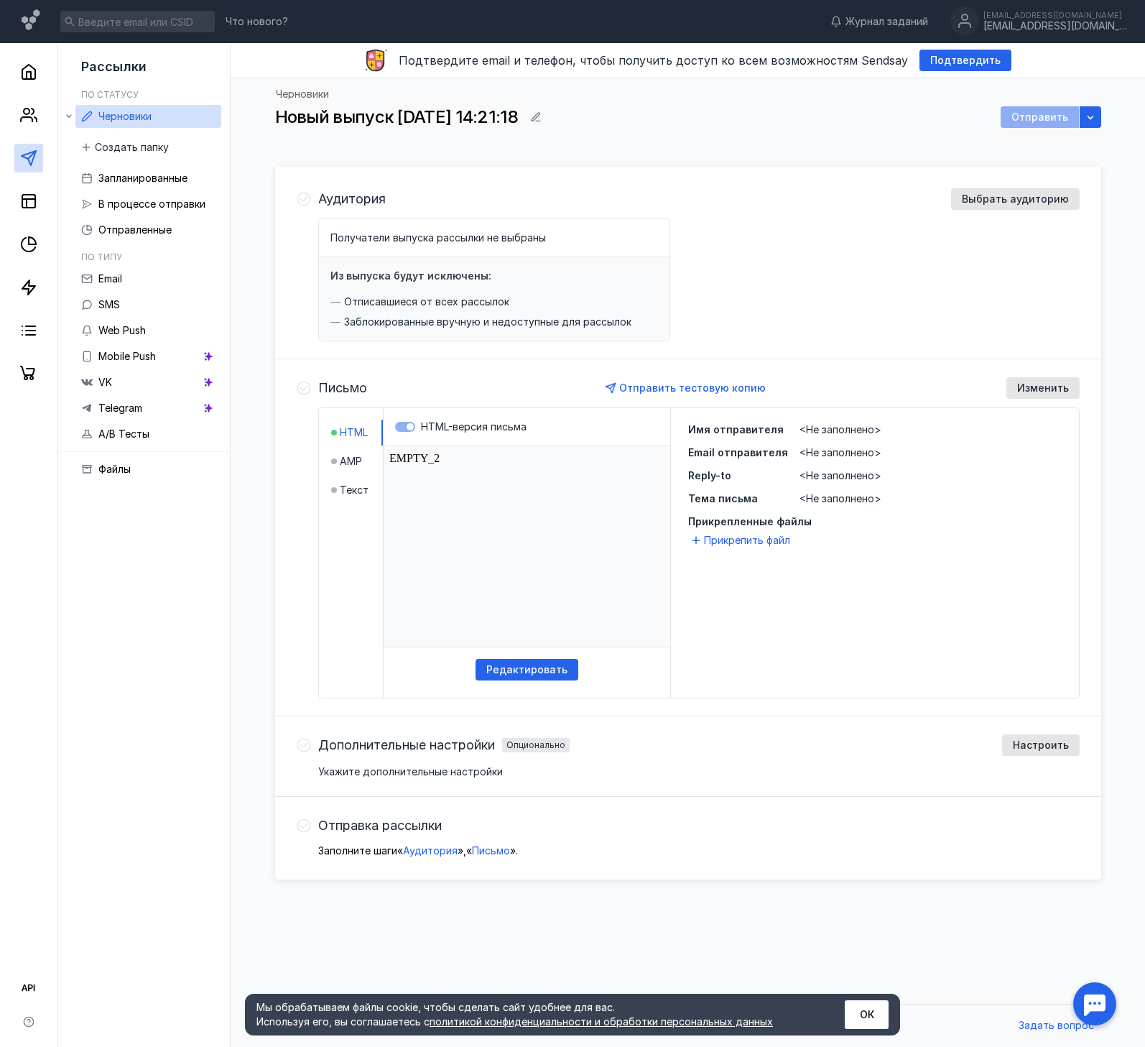
click html "EMPTY_2"
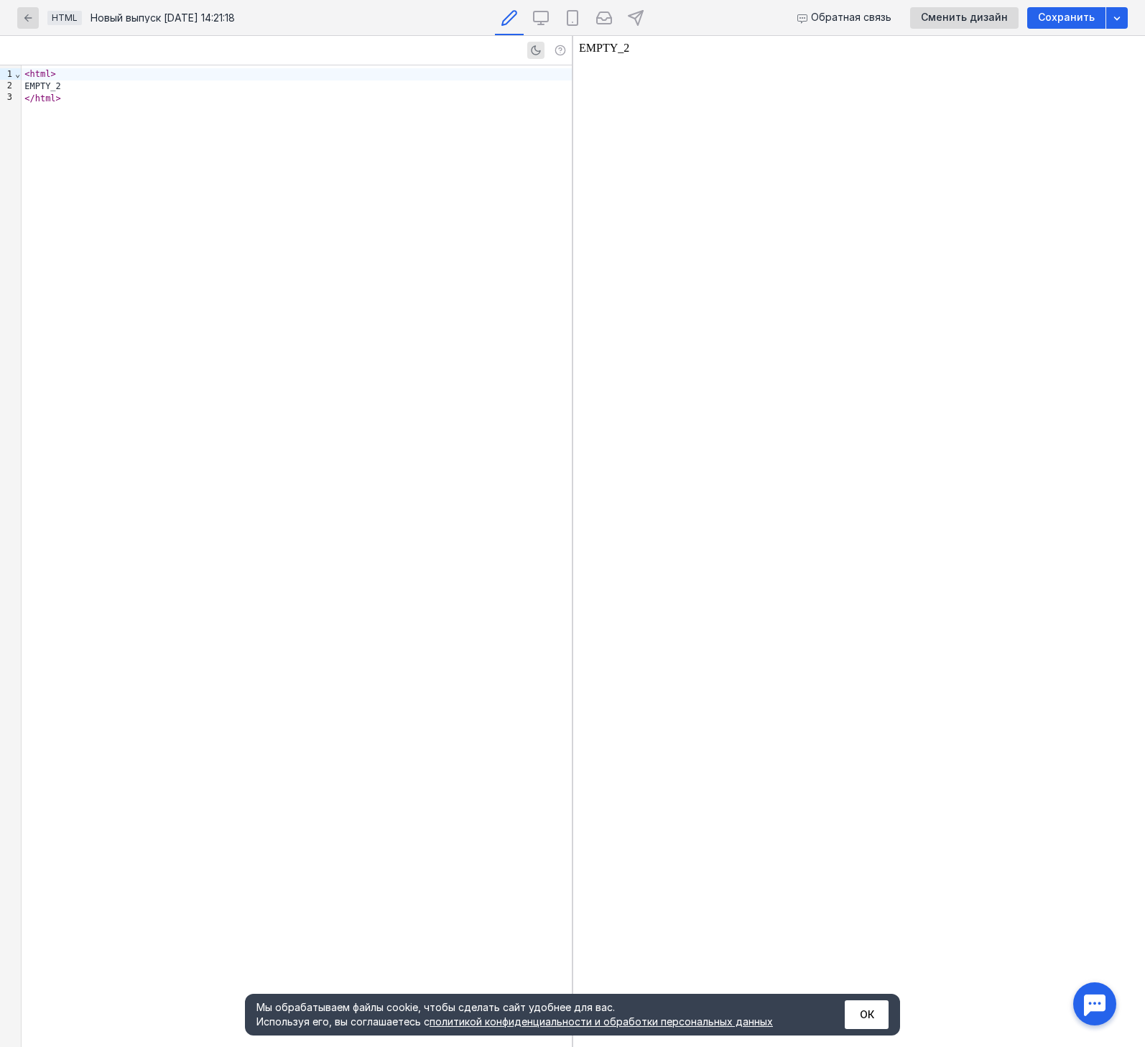
click at [712, 137] on body "EMPTY_2" at bounding box center [859, 541] width 560 height 999
click at [644, 52] on body "EMPTY_2" at bounding box center [859, 541] width 560 height 999
drag, startPoint x: 626, startPoint y: 50, endPoint x: 560, endPoint y: 47, distance: 66.8
click html "EMPTY_2"
click at [30, 19] on icon "button" at bounding box center [27, 17] width 11 height 11
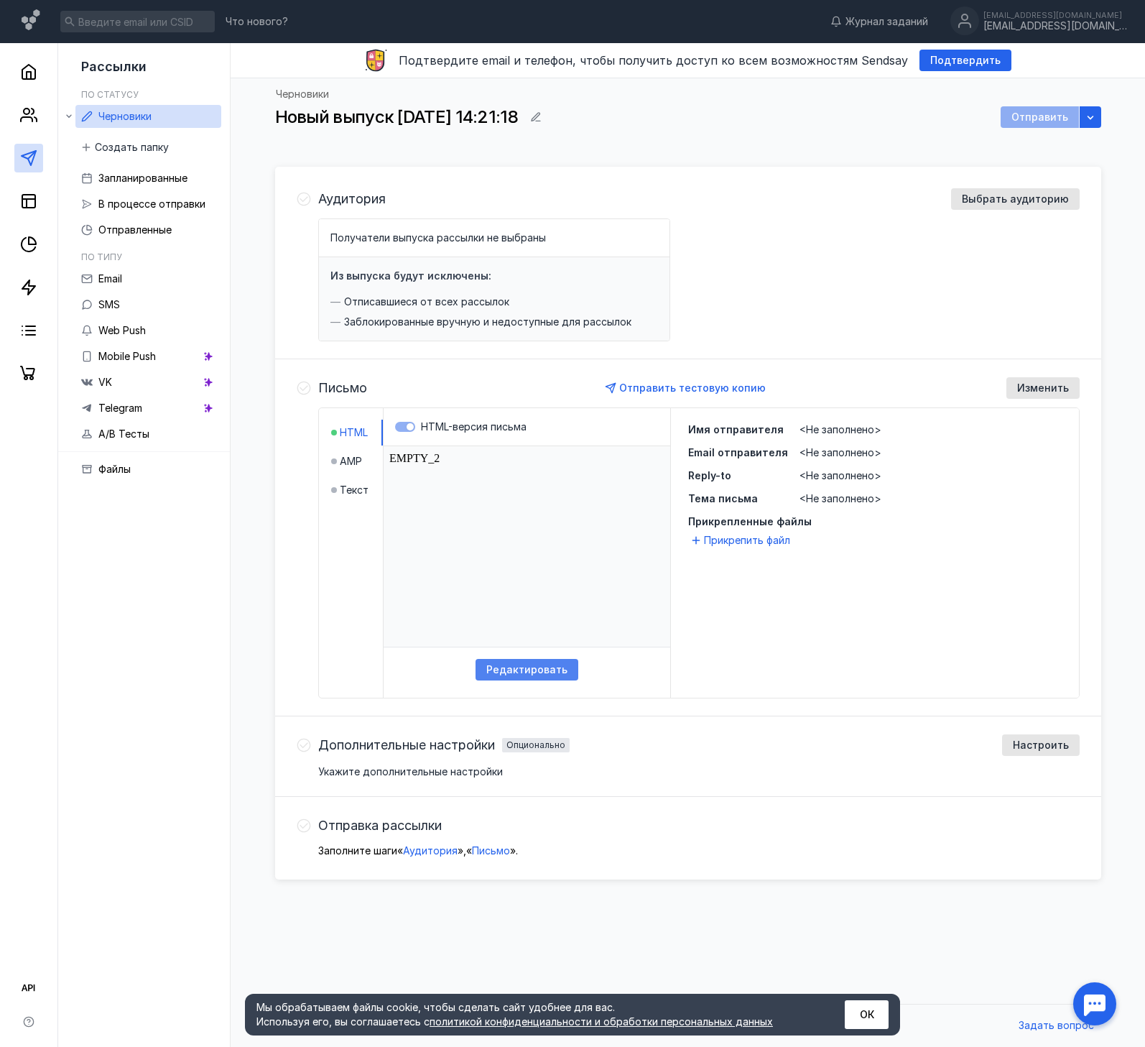
click at [530, 668] on span "Редактировать" at bounding box center [526, 670] width 81 height 12
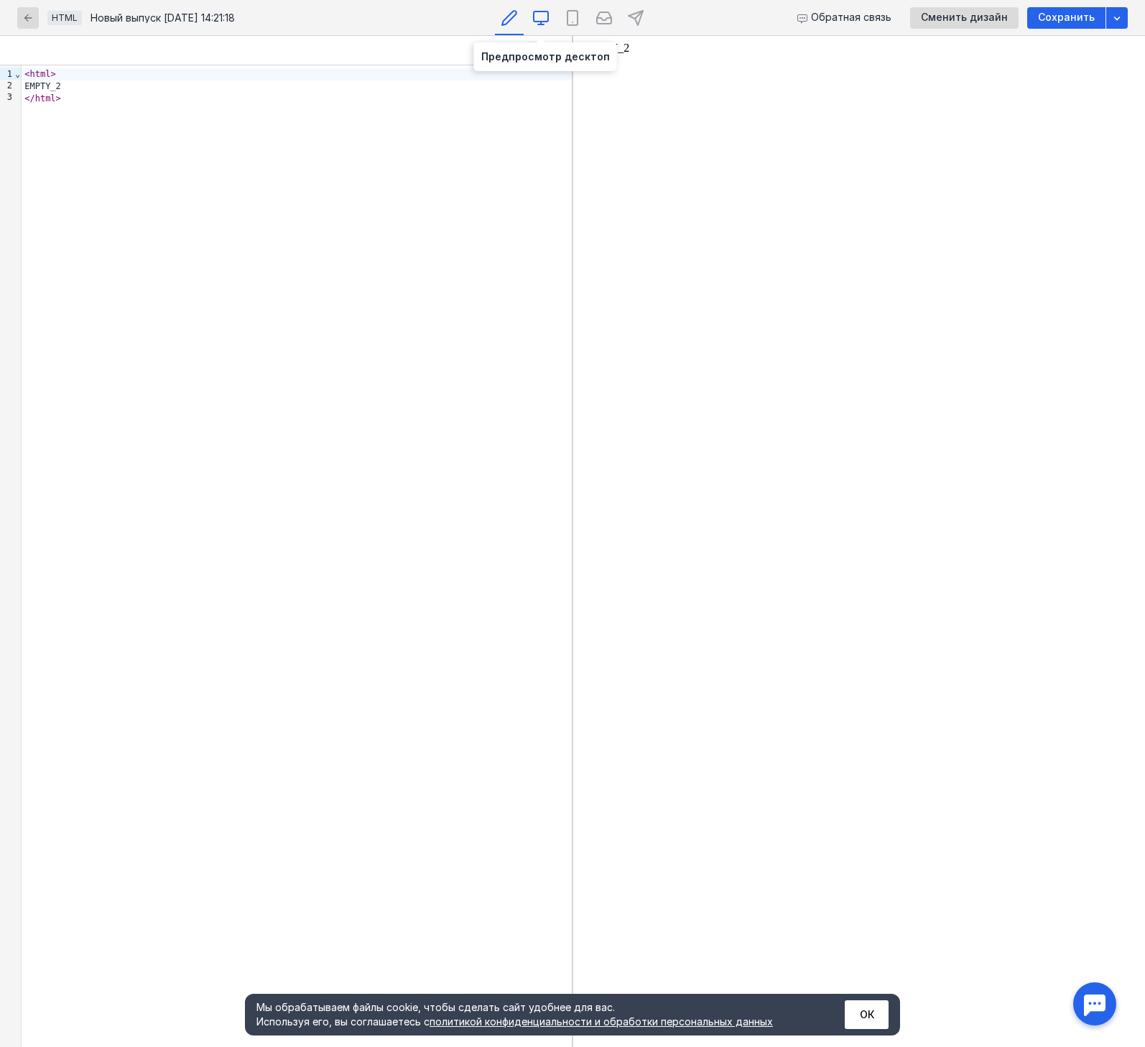
click at [534, 18] on icon at bounding box center [541, 16] width 14 height 10
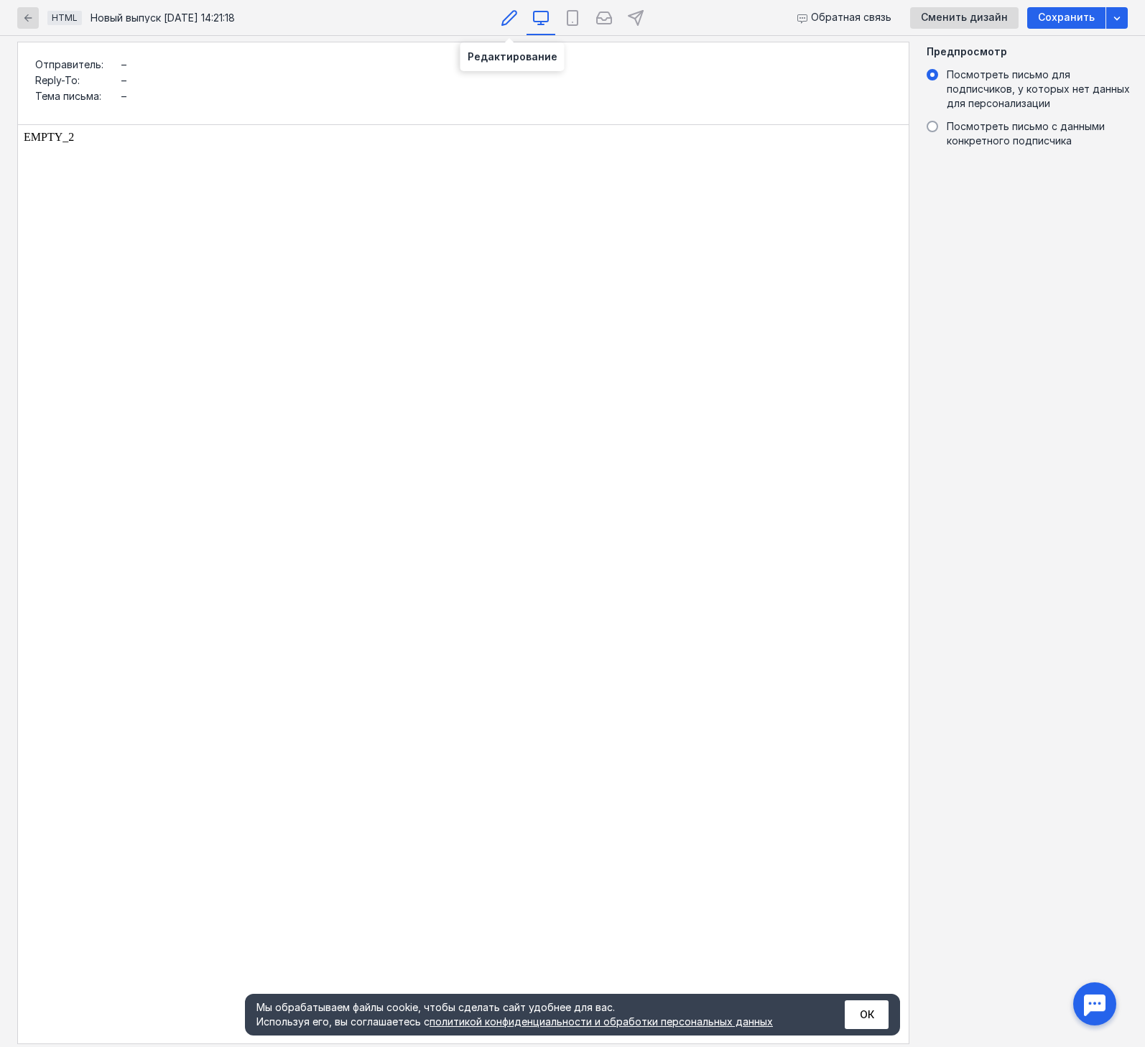
click at [502, 15] on icon at bounding box center [509, 17] width 17 height 17
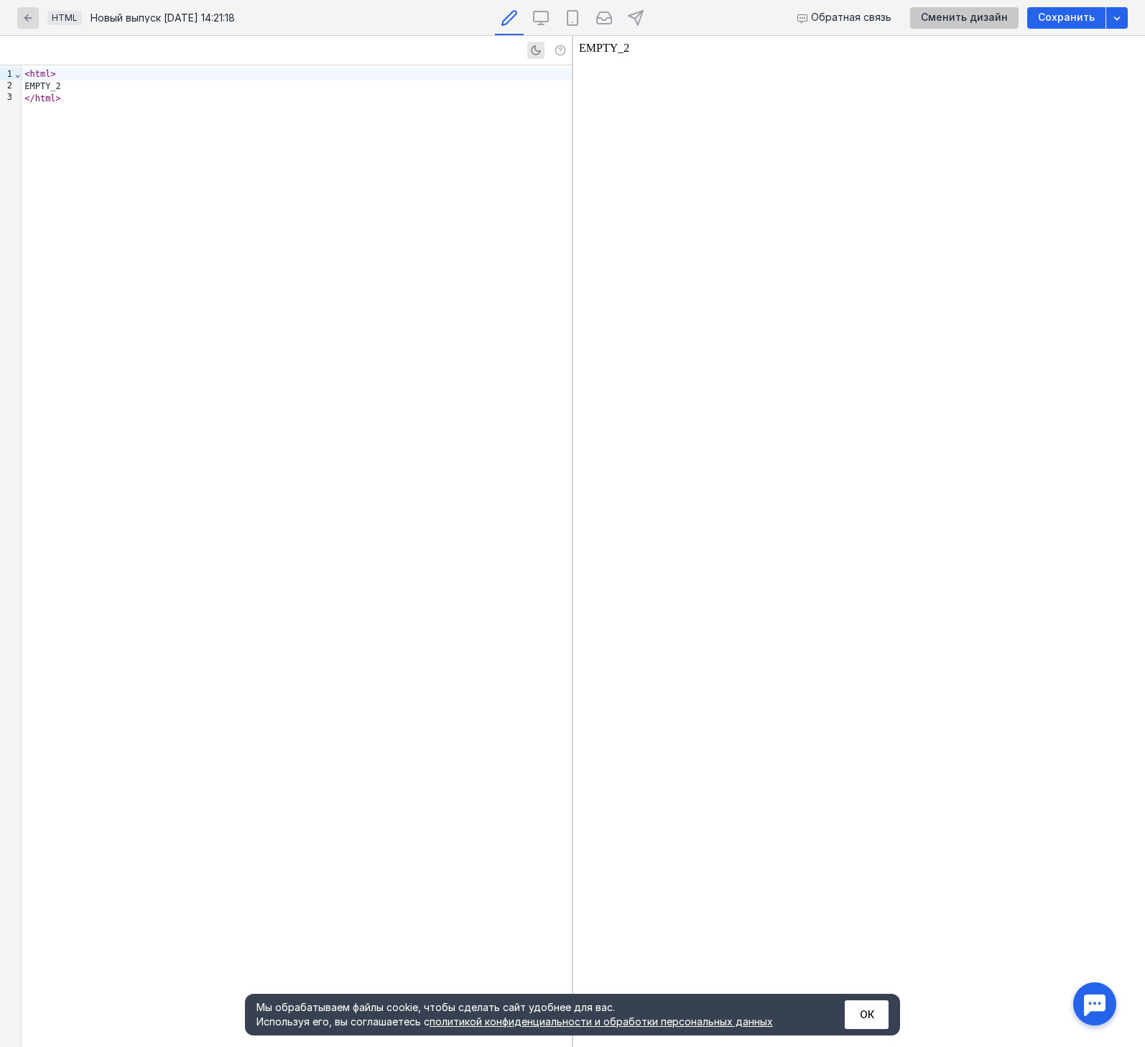
click at [960, 17] on span "Сменить дизайн" at bounding box center [964, 17] width 87 height 12
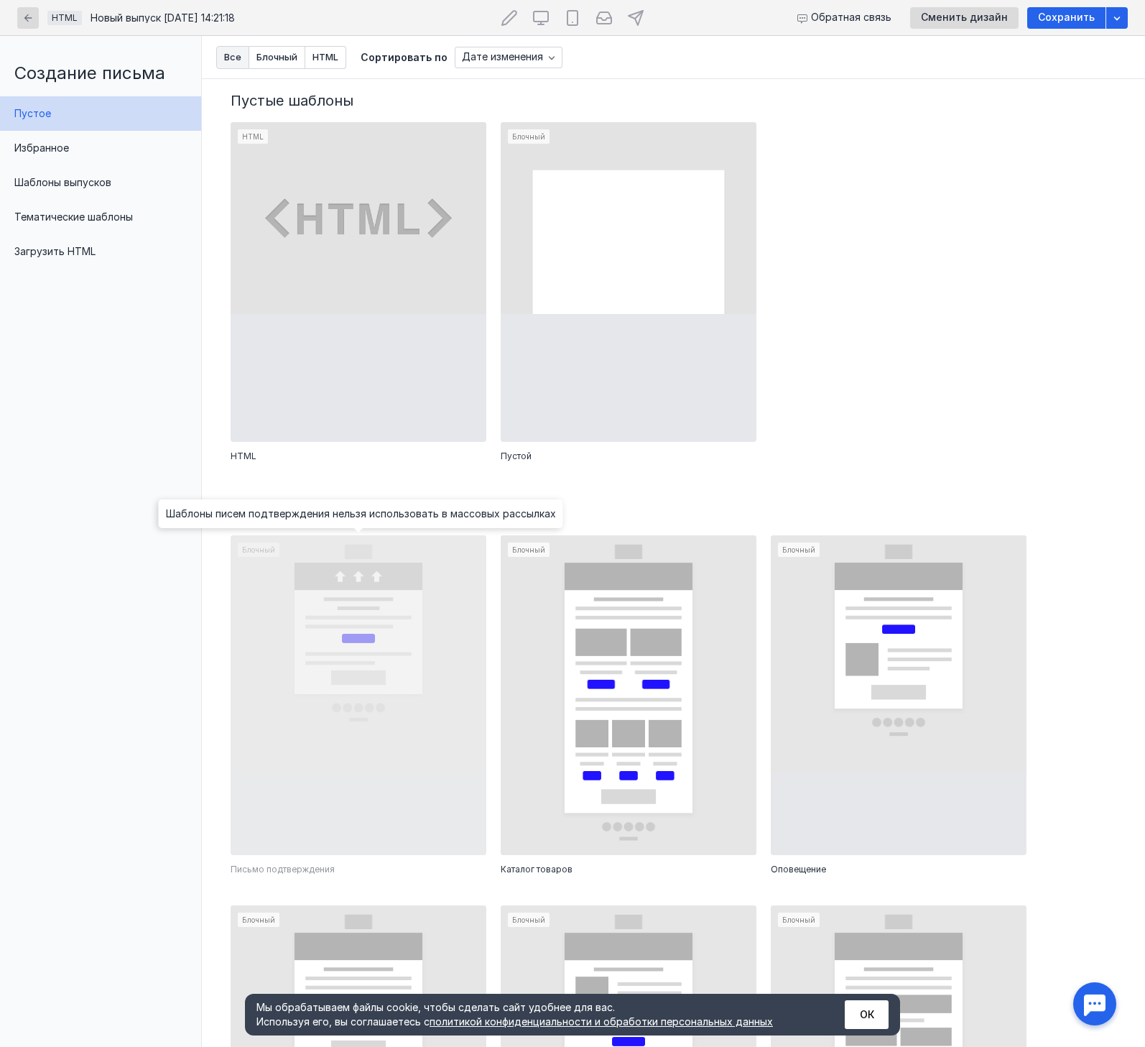
click at [407, 621] on div at bounding box center [359, 695] width 256 height 320
click at [403, 616] on div at bounding box center [359, 695] width 256 height 320
click at [402, 620] on div at bounding box center [359, 695] width 256 height 320
click at [402, 621] on div at bounding box center [359, 695] width 256 height 320
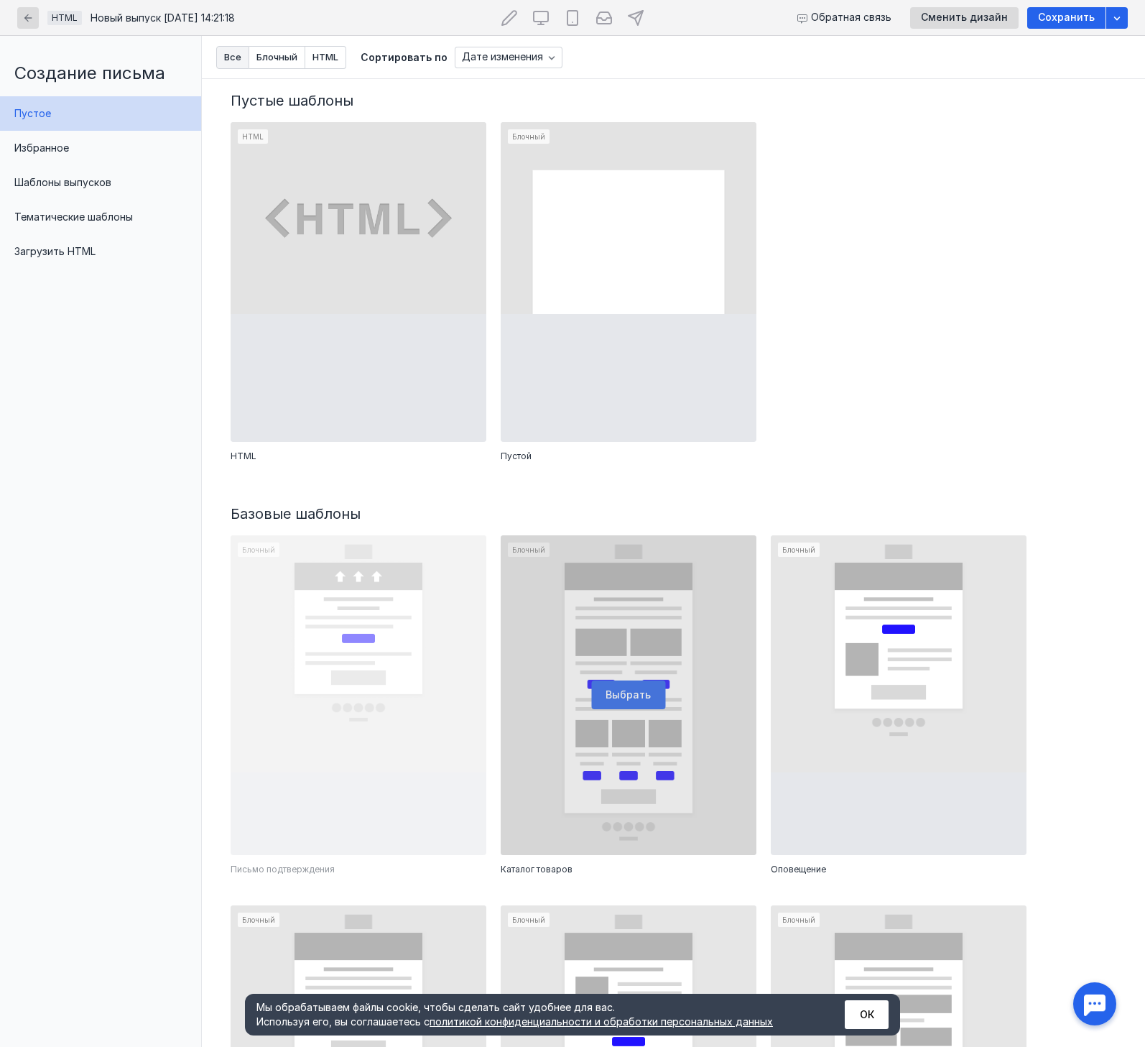
click at [646, 595] on div at bounding box center [629, 695] width 256 height 320
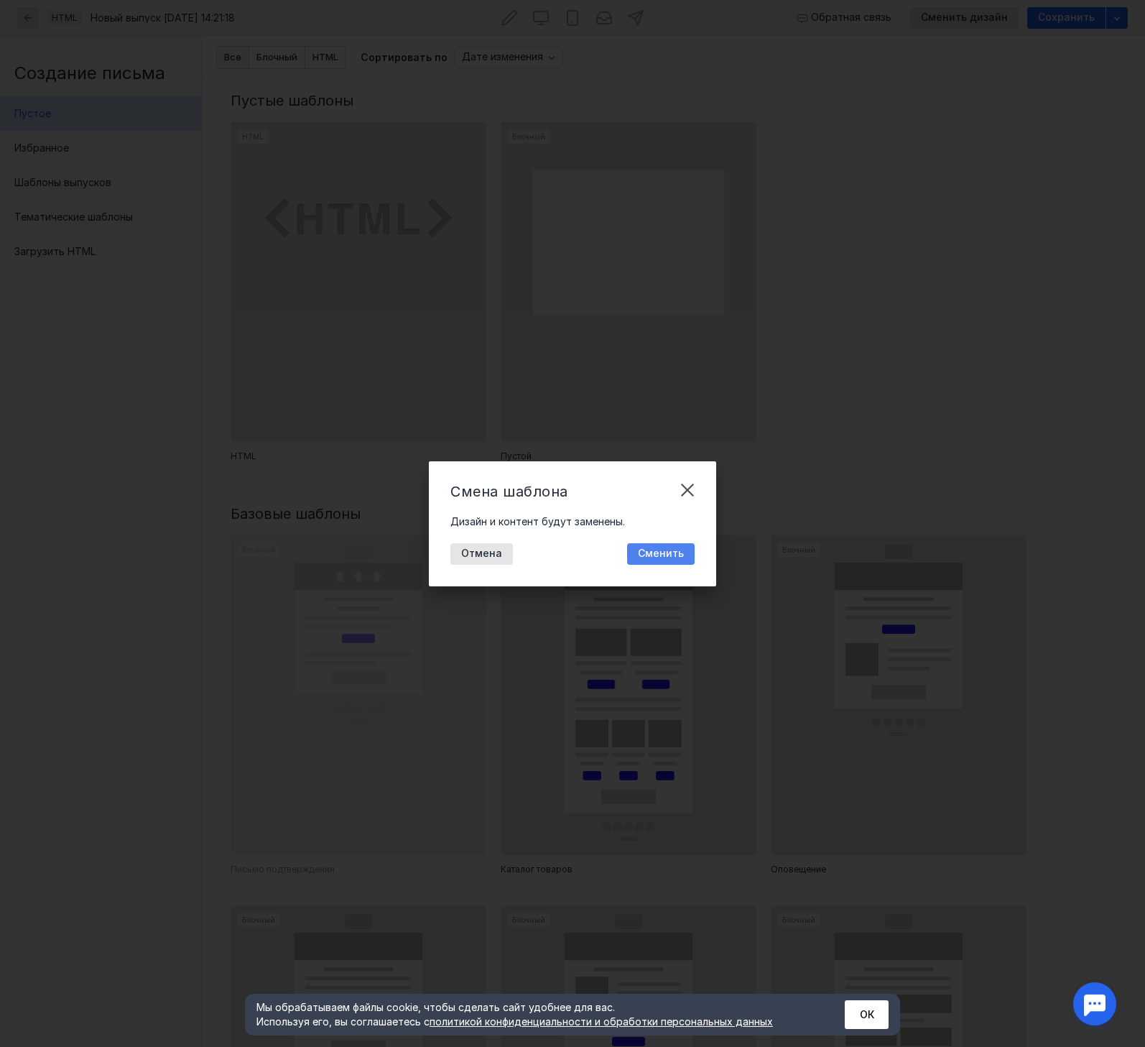
click at [652, 554] on span "Сменить" at bounding box center [661, 553] width 46 height 12
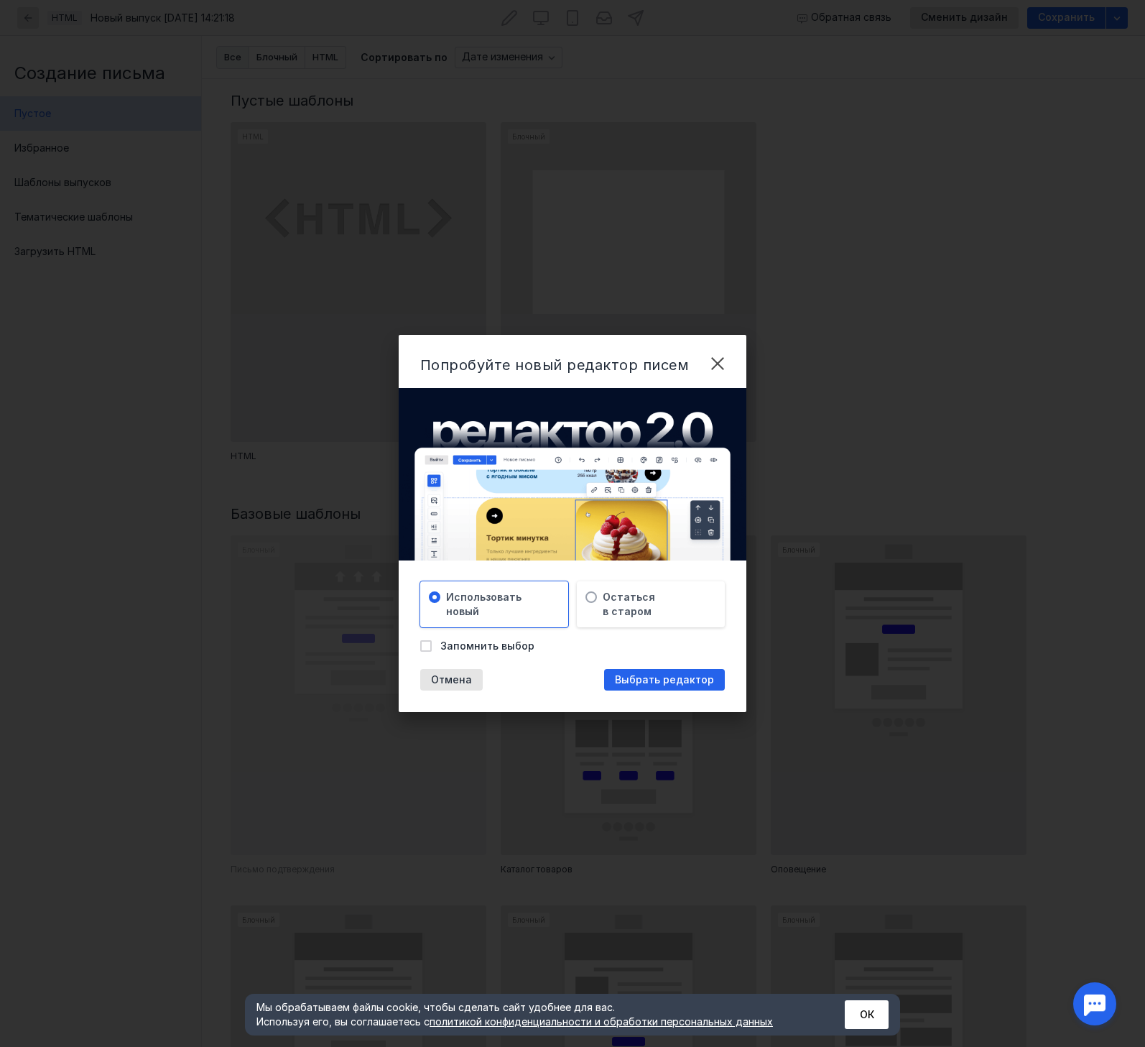
click at [629, 679] on span "Выбрать редактор" at bounding box center [664, 680] width 99 height 12
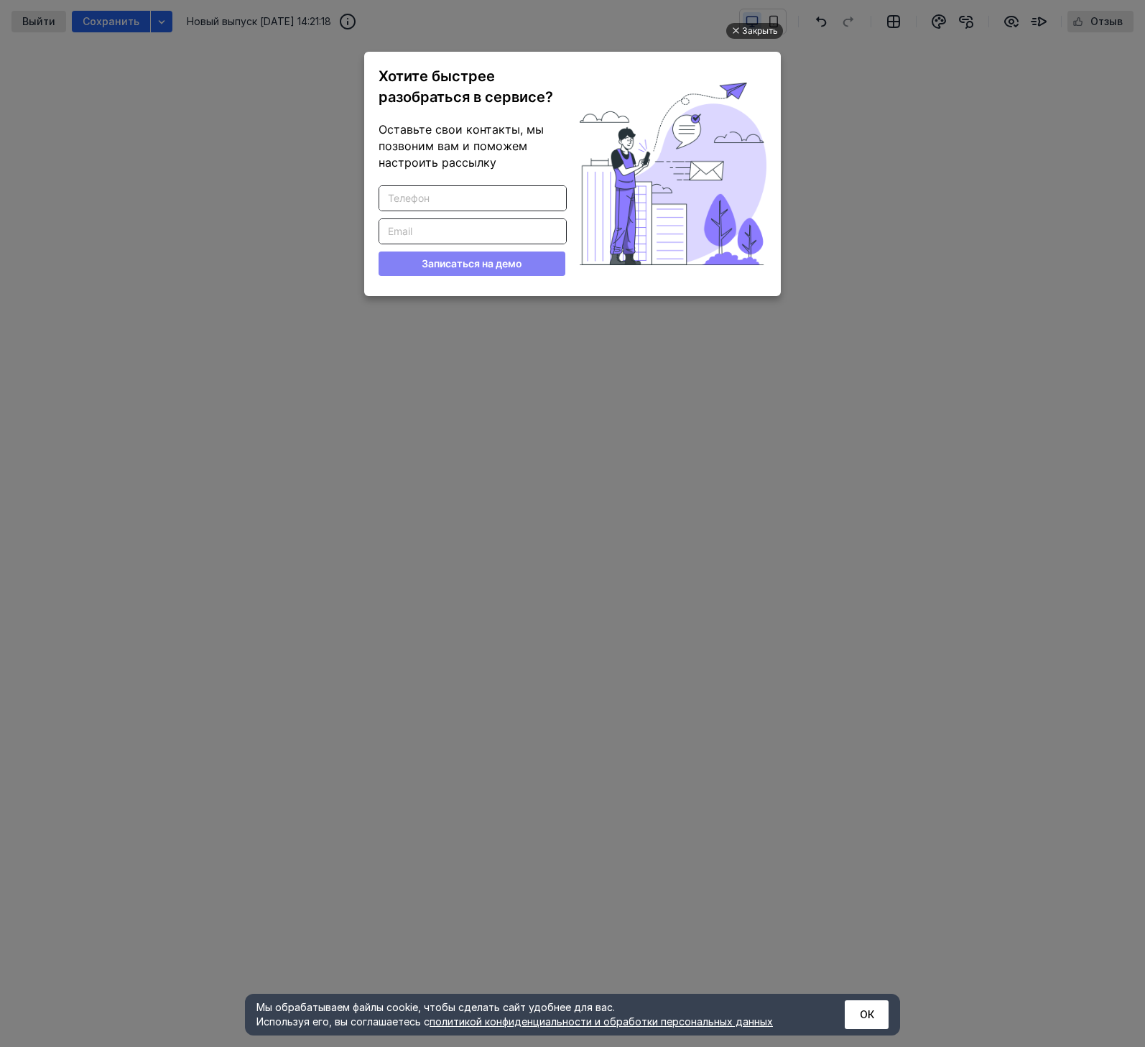
click at [752, 26] on div "Закрыть" at bounding box center [760, 31] width 36 height 16
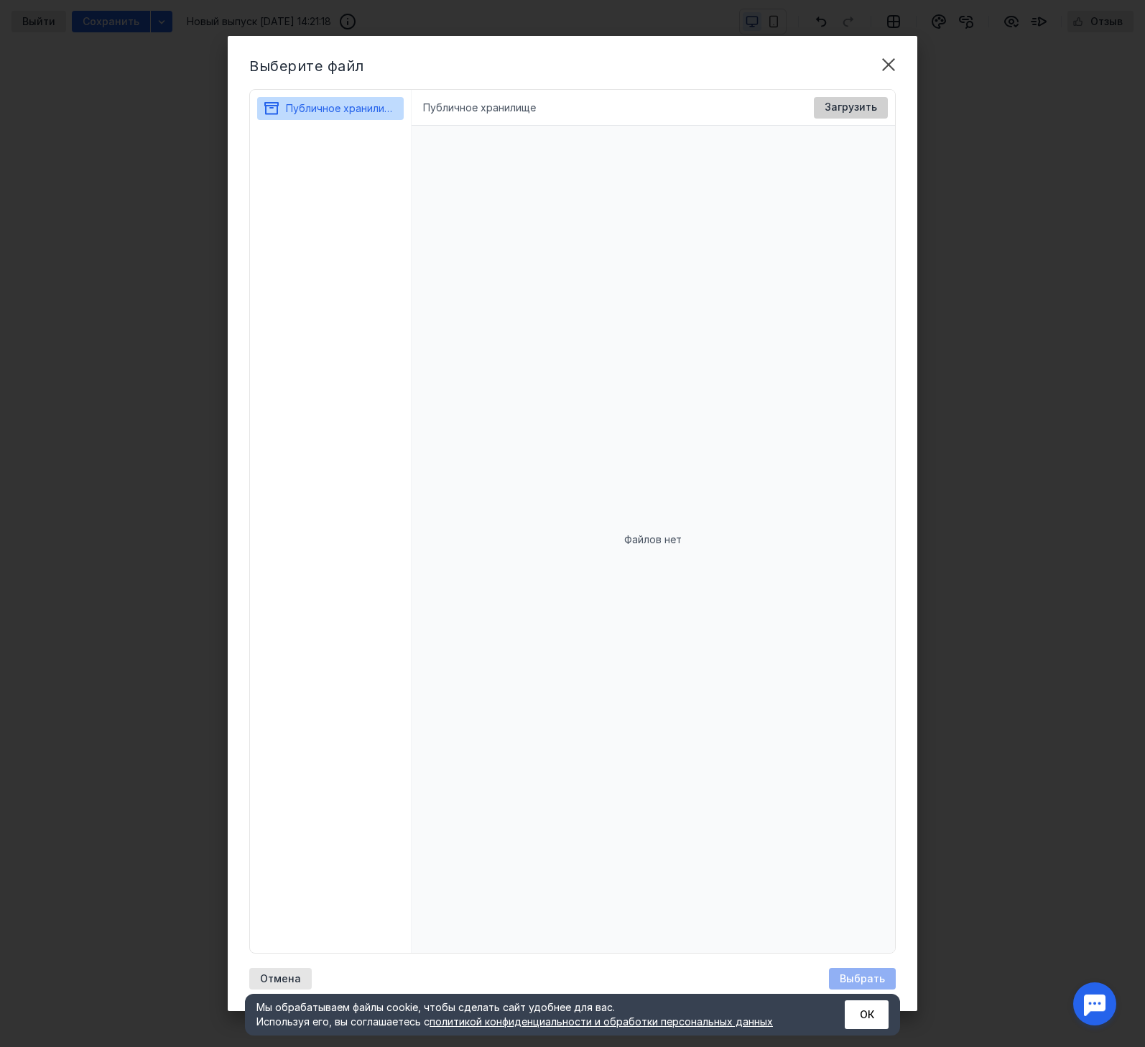
click at [847, 111] on span "Загрузить" at bounding box center [851, 107] width 52 height 12
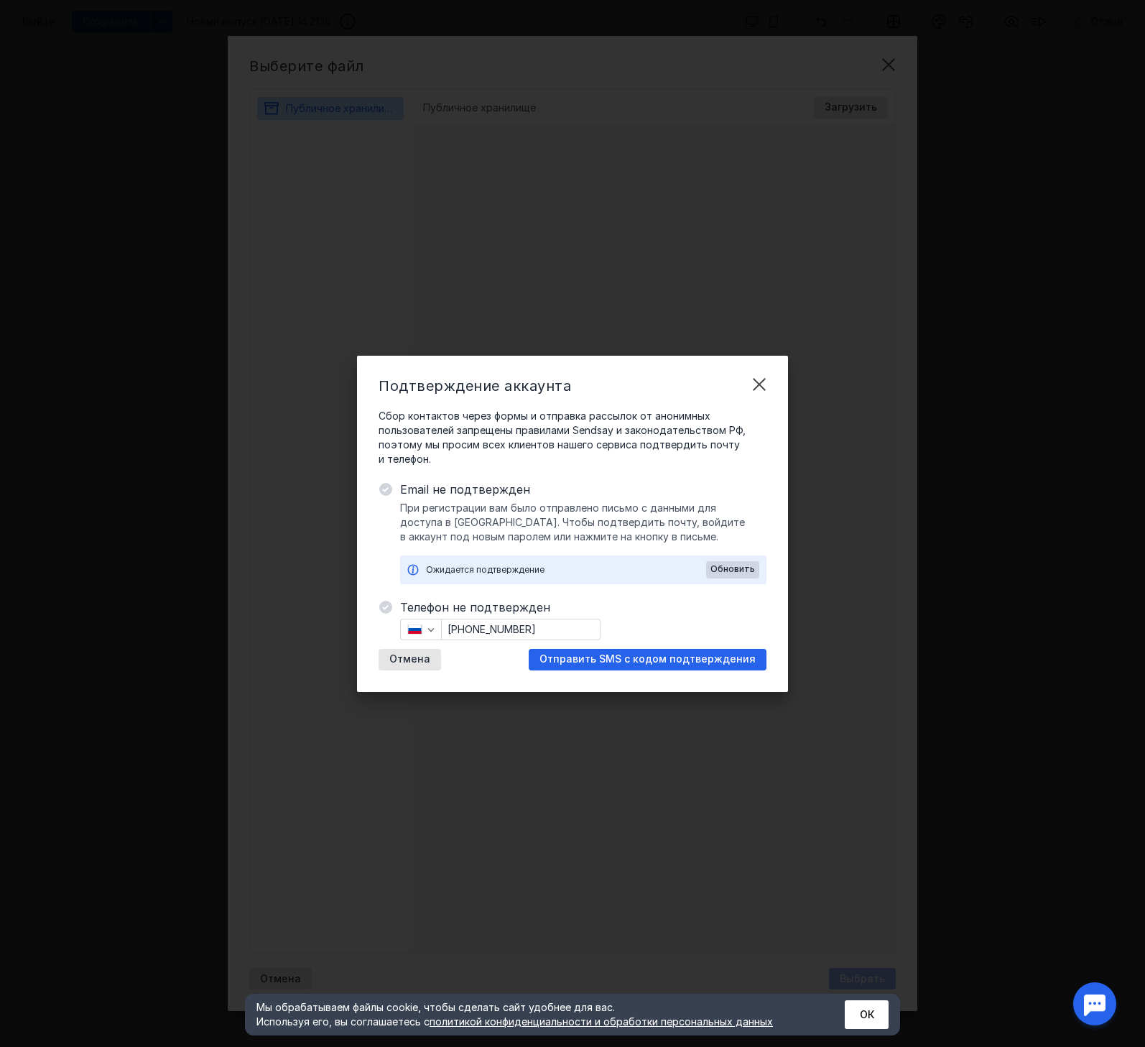
drag, startPoint x: 728, startPoint y: 567, endPoint x: 715, endPoint y: 530, distance: 39.1
click at [715, 530] on div "При регистрации вам было отправлено письмо с данными для доступа в [GEOGRAPHIC_…" at bounding box center [583, 542] width 366 height 83
click at [664, 660] on span "Отправить SMS с кодом подтверждения" at bounding box center [647, 659] width 216 height 12
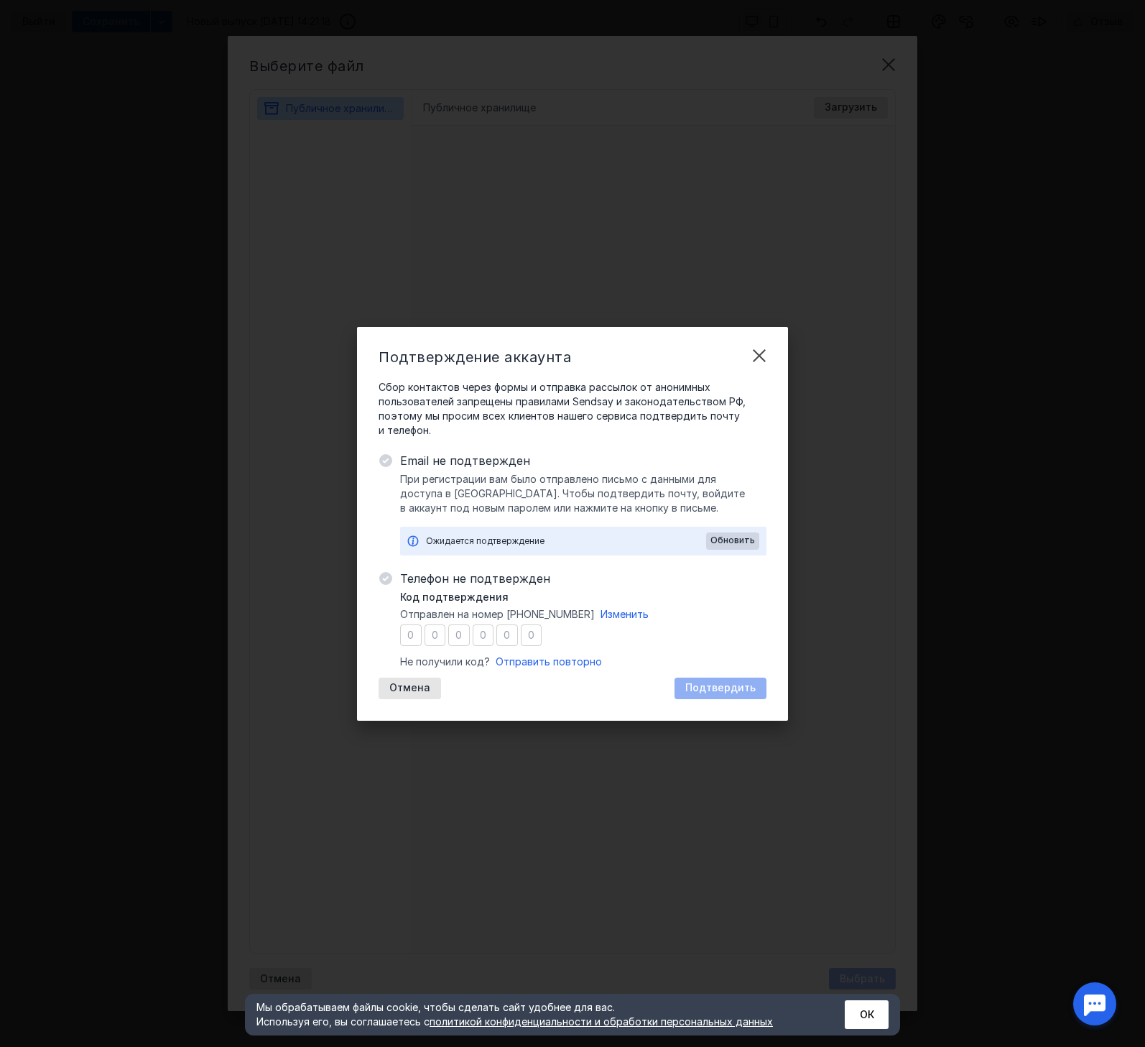
click at [409, 637] on input "number" at bounding box center [411, 635] width 22 height 22
click at [861, 1012] on button "ОК" at bounding box center [867, 1014] width 44 height 29
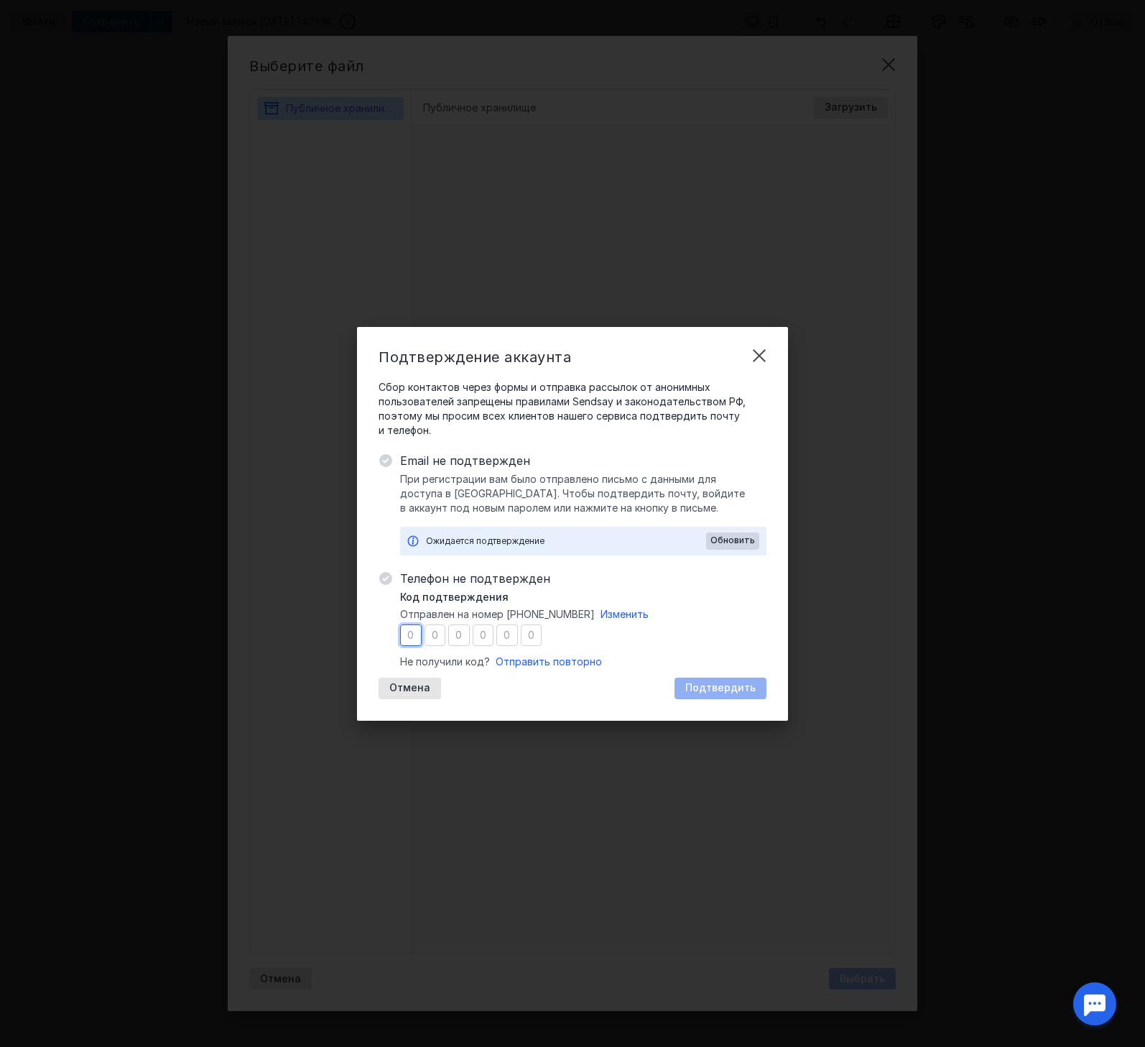
click at [409, 628] on input "number" at bounding box center [411, 635] width 22 height 22
type input "4"
type input "6"
type input "0"
type input "9"
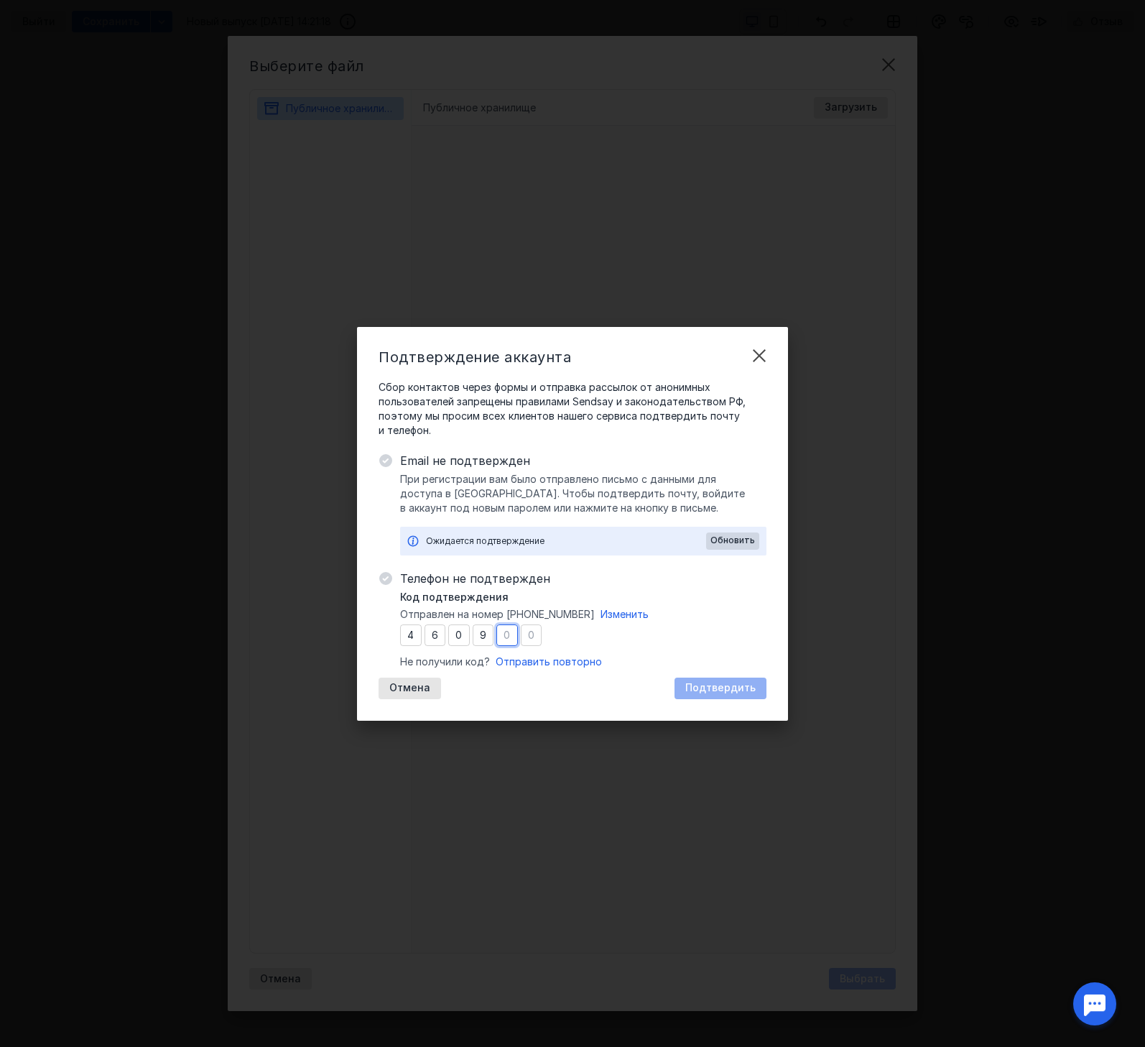
type input "3"
type input "2"
click at [729, 686] on span "Подтвердить" at bounding box center [720, 688] width 70 height 12
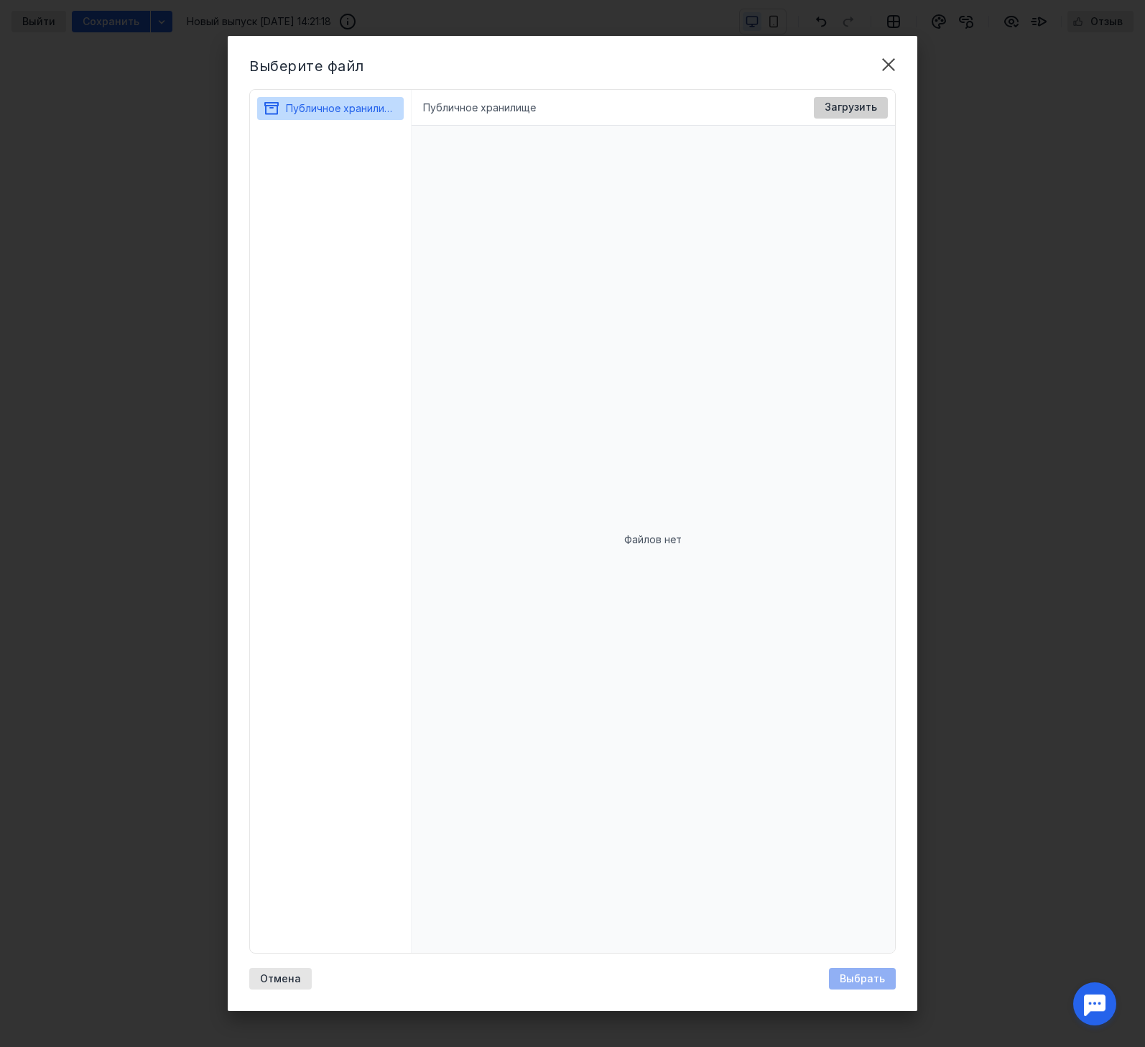
click at [865, 107] on span "Загрузить" at bounding box center [851, 107] width 52 height 12
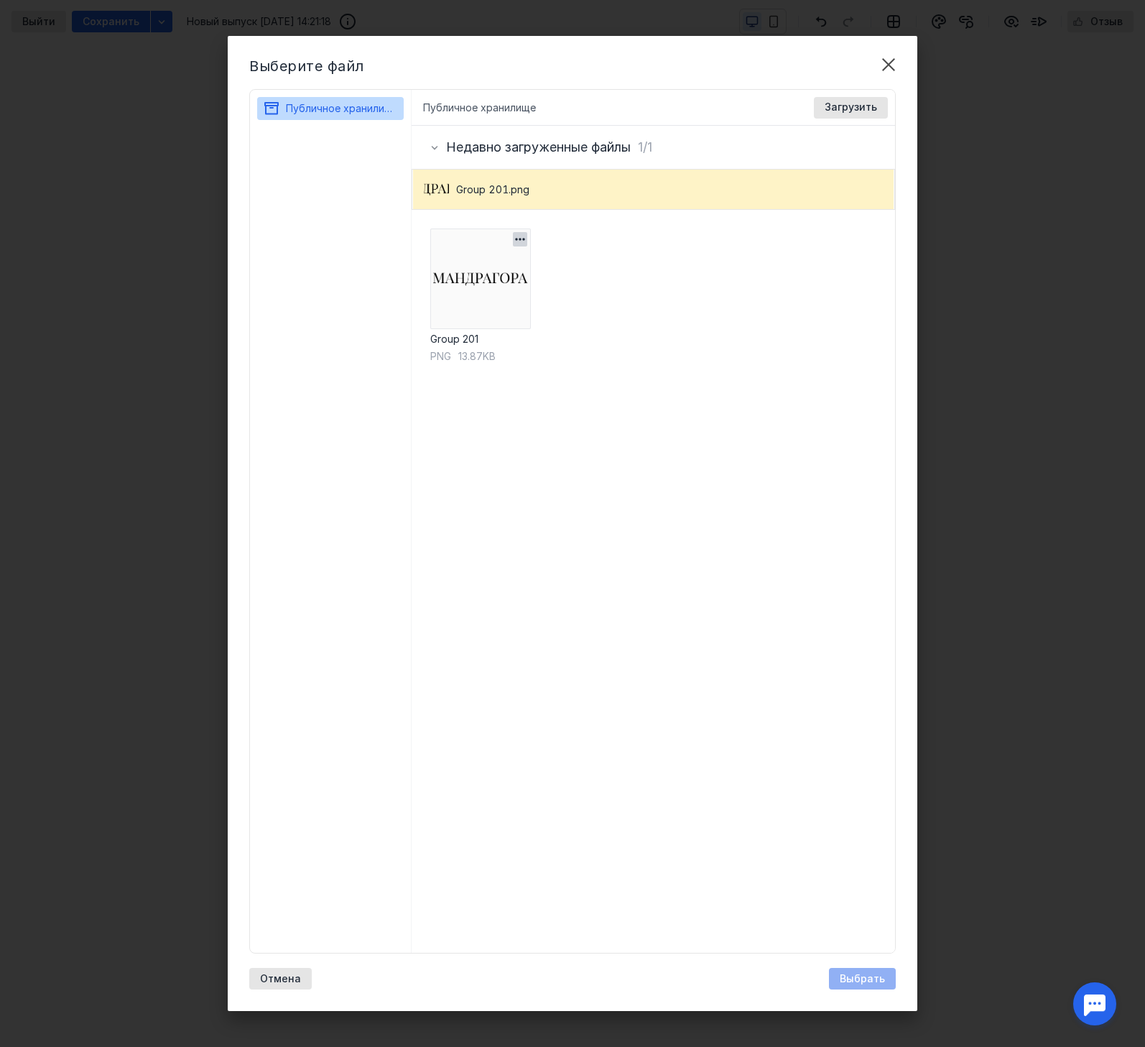
click at [511, 303] on img at bounding box center [480, 278] width 101 height 101
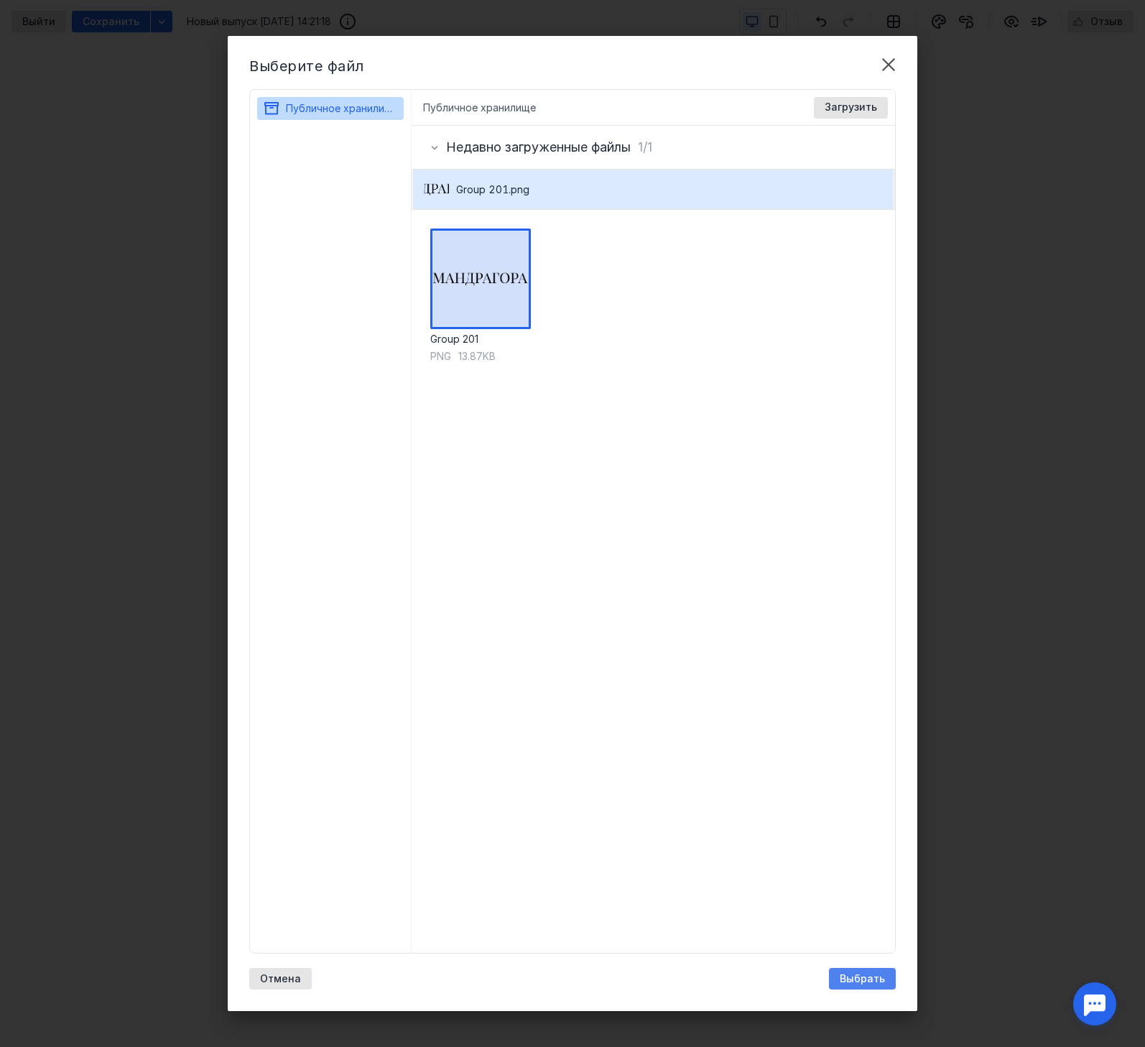
click at [844, 983] on span "Выбрать" at bounding box center [862, 979] width 45 height 12
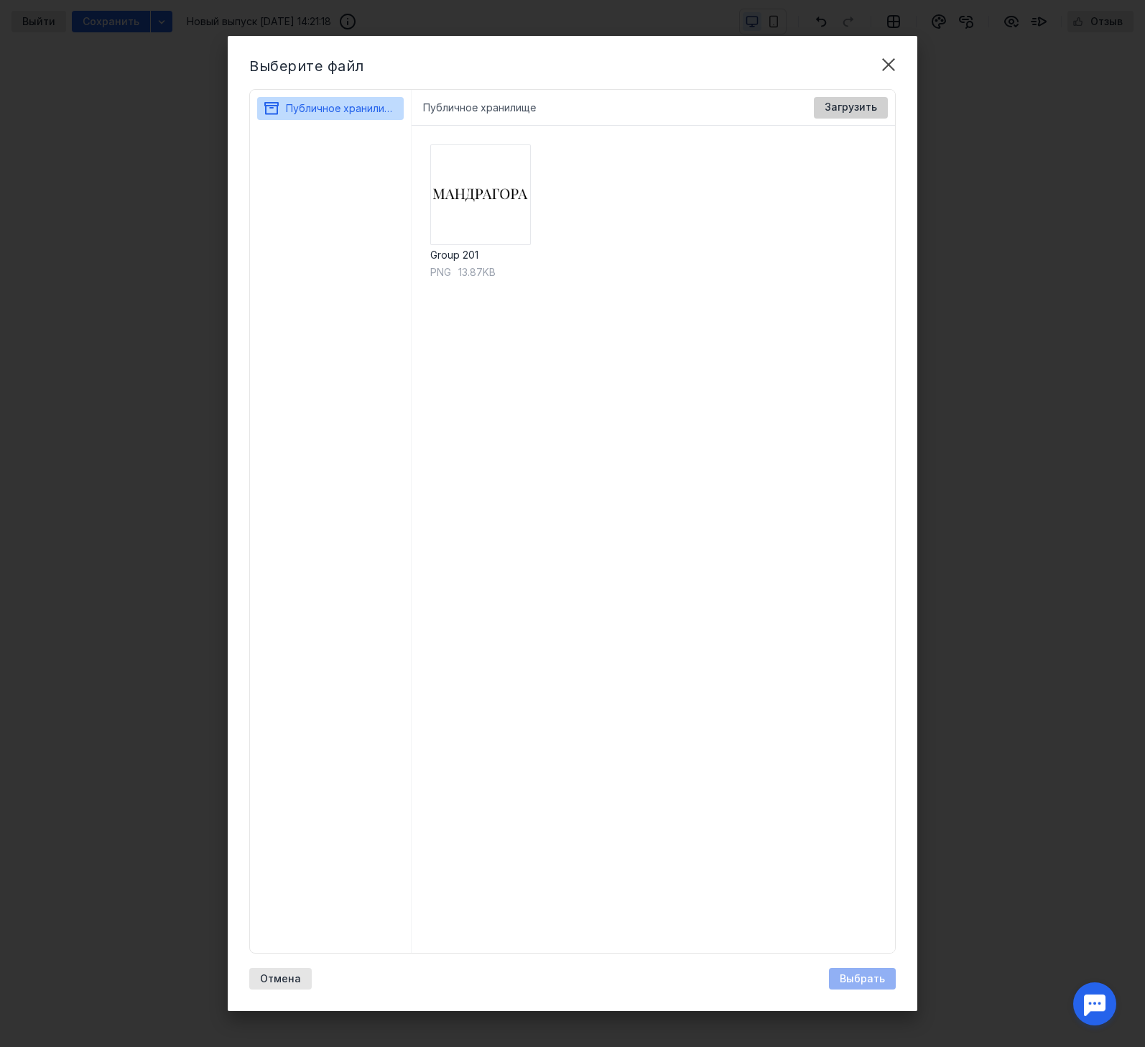
click at [844, 110] on span "Загрузить" at bounding box center [851, 107] width 52 height 12
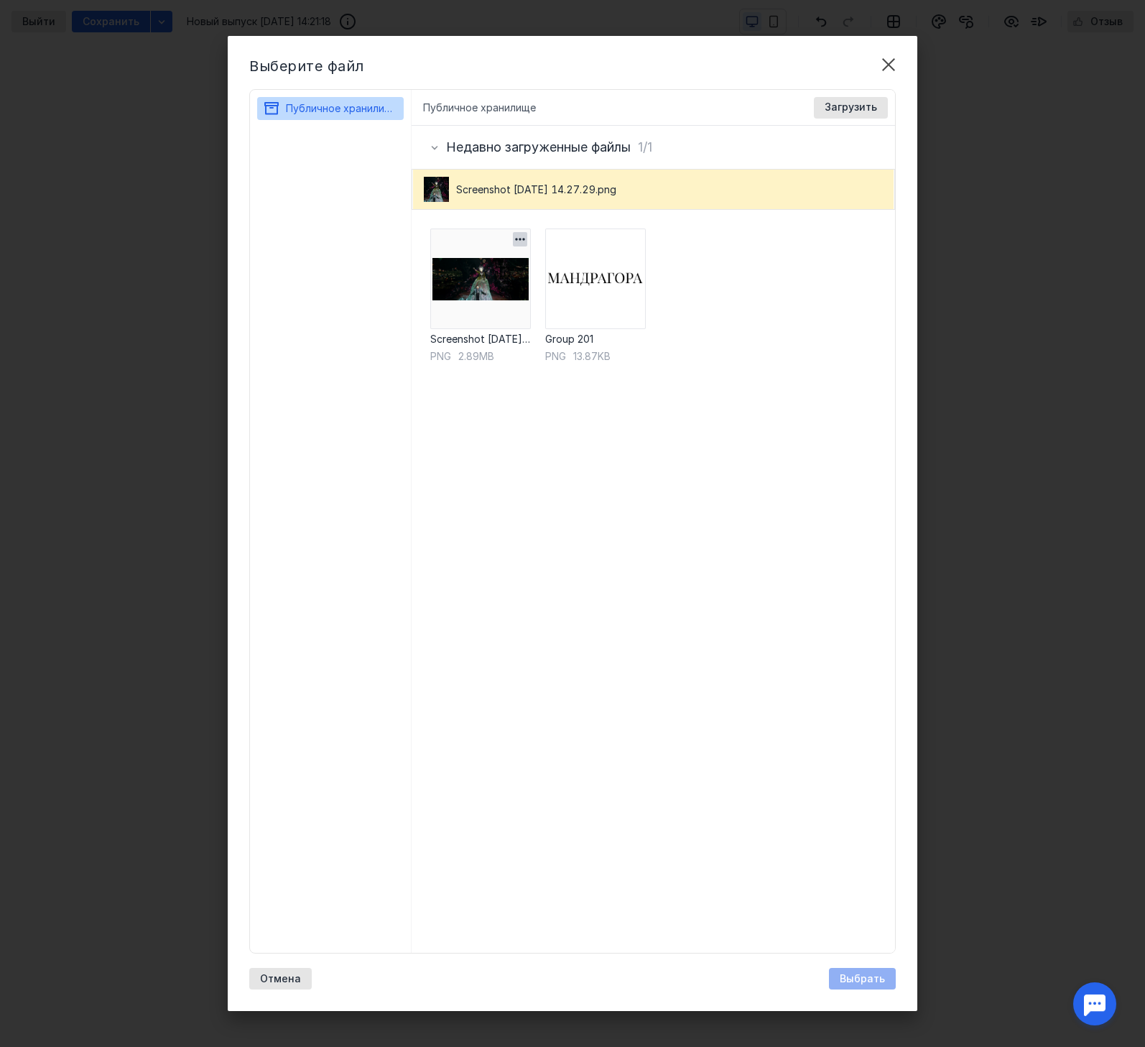
click at [477, 277] on img at bounding box center [480, 278] width 101 height 101
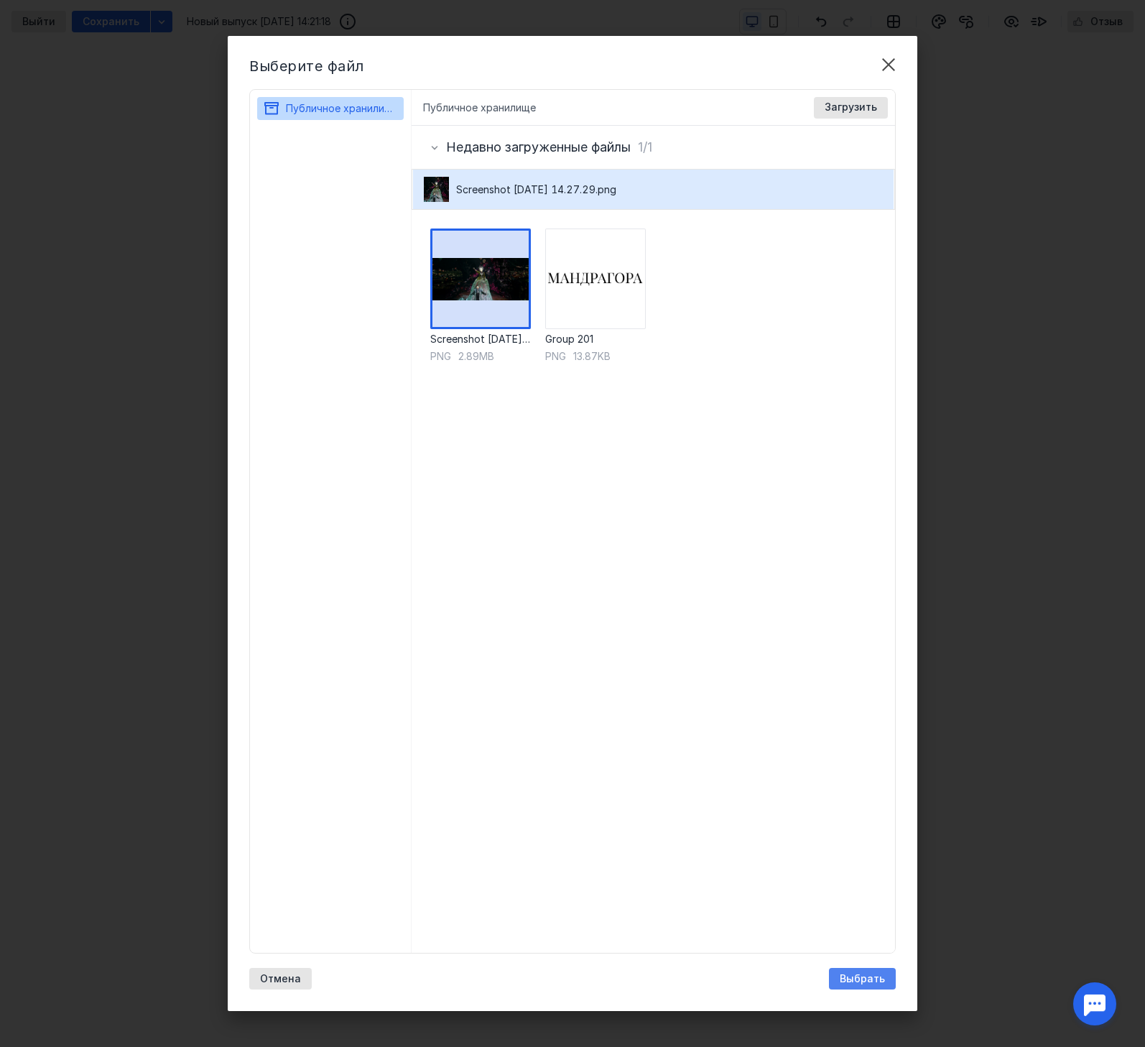
click at [846, 986] on div "Выбрать" at bounding box center [862, 979] width 67 height 22
